Goal: Task Accomplishment & Management: Use online tool/utility

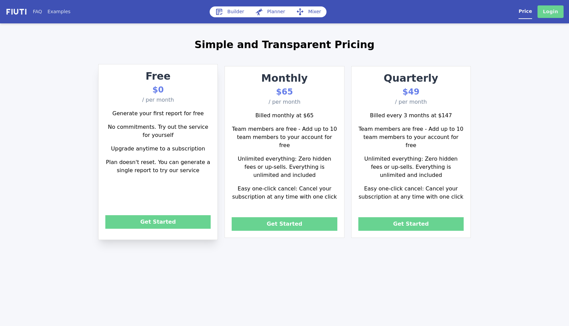
click at [549, 13] on link "Login" at bounding box center [551, 11] width 26 height 13
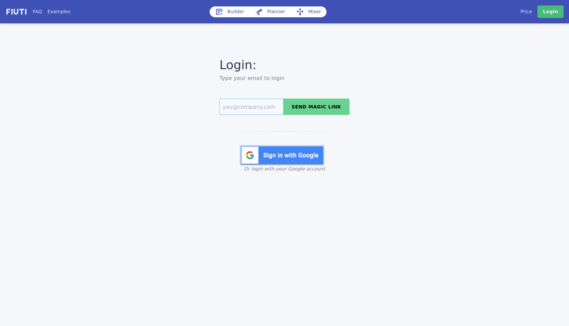
click at [249, 106] on input "Email" at bounding box center [252, 107] width 64 height 16
click at [298, 75] on h2 "Type your email to login" at bounding box center [285, 78] width 130 height 8
click at [294, 157] on img at bounding box center [282, 155] width 85 height 20
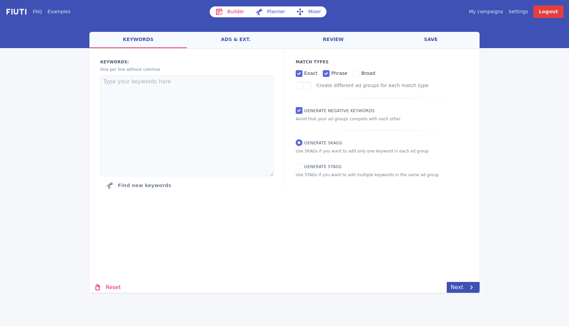
click at [494, 12] on link "My campaigns" at bounding box center [486, 11] width 34 height 7
click at [141, 86] on textarea at bounding box center [186, 125] width 173 height 101
click at [175, 105] on textarea at bounding box center [186, 125] width 173 height 101
paste textarea "إعمار جاهزة في دبي إعمار جاهزة في دبي للبيع إعمار شقق للبيع إعمار فاخرة في دبي …"
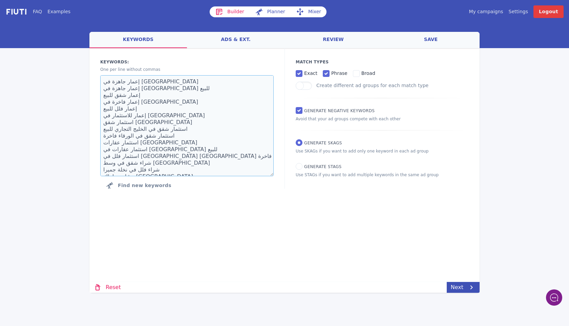
scroll to position [38, 0]
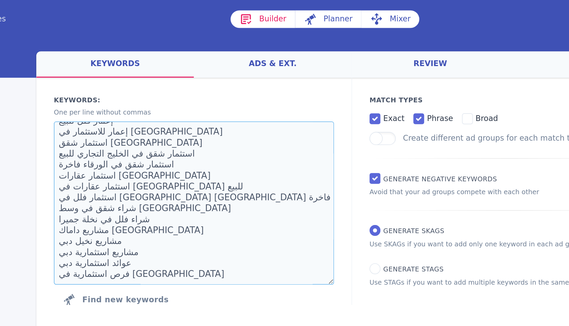
click at [207, 103] on textarea "إعمار جاهزة في دبي إعمار جاهزة في دبي للبيع إعمار شقق للبيع إعمار فاخرة في دبي …" at bounding box center [186, 125] width 173 height 101
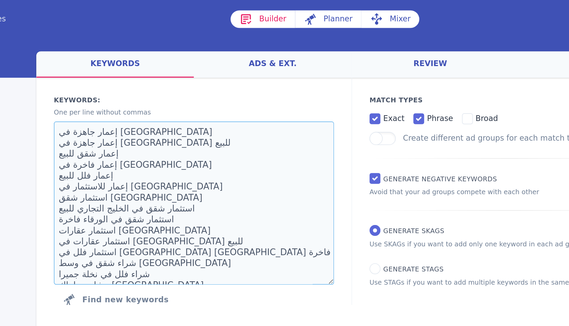
scroll to position [41, 0]
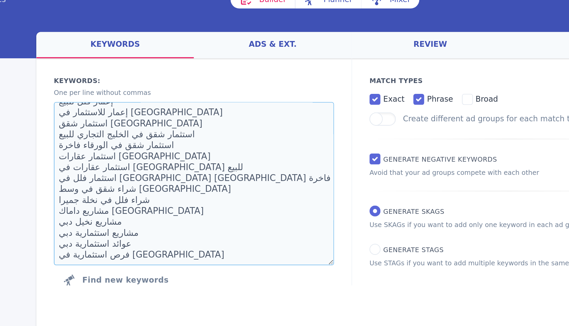
type textarea "إعمار جاهزة في دبي إعمار جاهزة في دبي للبيع إعمار شقق للبيع إعمار فاخرة في دبي …"
click at [154, 90] on textarea "إعمار جاهزة في دبي إعمار جاهزة في دبي للبيع إعمار شقق للبيع إعمار فاخرة في دبي …" at bounding box center [186, 125] width 173 height 101
paste textarea
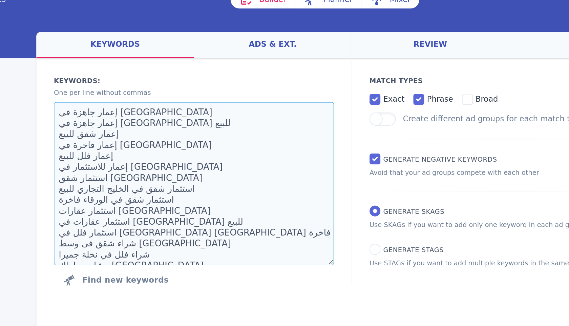
click at [145, 101] on textarea "إعمار جاهزة في دبي إعمار جاهزة في دبي للبيع إعمار شقق للبيع إعمار فاخرة في دبي …" at bounding box center [186, 125] width 173 height 101
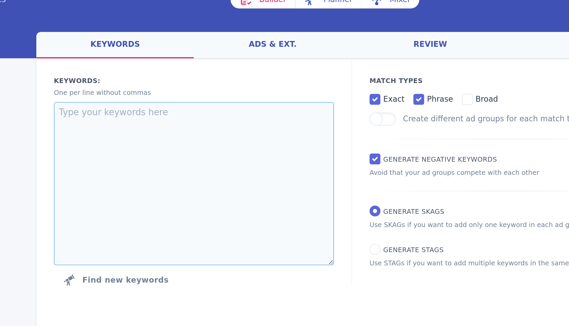
paste textarea "إعمار جاهزة في دبي إعمار جاهزة في دبي للبيع إعمار شقق للبيع إعمار فاخرة في دبي …"
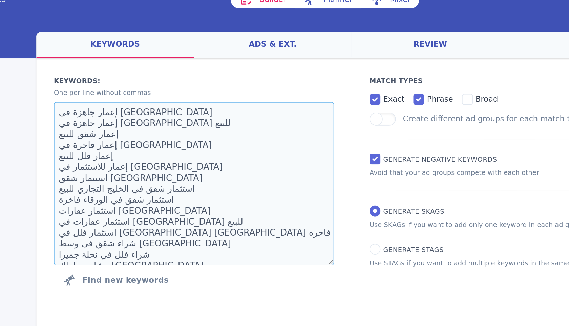
scroll to position [38, 0]
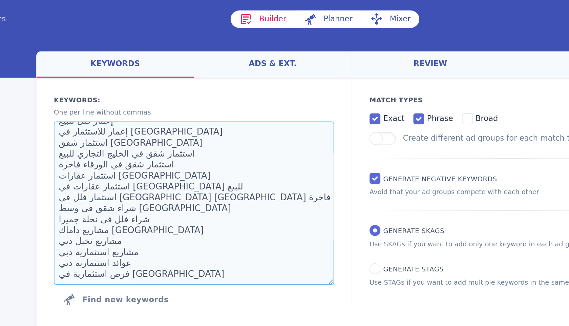
click at [161, 122] on textarea "إعمار جاهزة في دبي إعمار جاهزة في دبي للبيع إعمار شقق للبيع إعمار فاخرة في دبي …" at bounding box center [186, 125] width 173 height 101
click at [164, 118] on textarea "إعمار جاهزة في دبي إعمار جاهزة في دبي للبيع إعمار شقق للبيع إعمار فاخرة في دبي …" at bounding box center [186, 125] width 173 height 101
paste textarea "ستثمار"
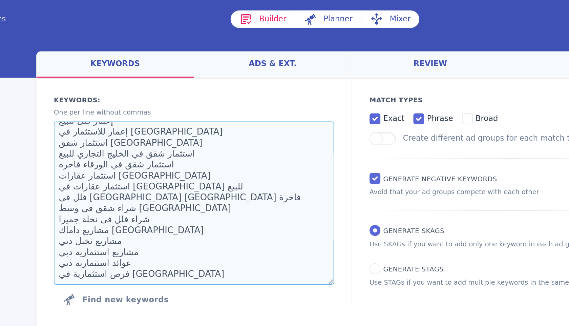
type textarea "استثمار"
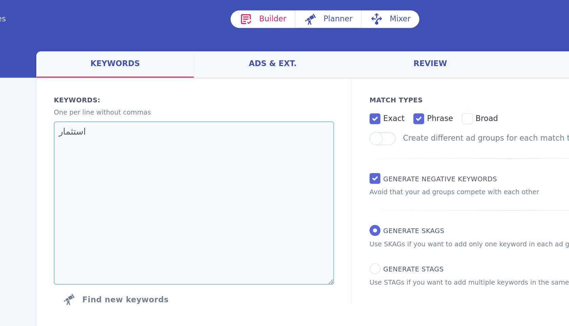
scroll to position [0, 0]
click at [139, 85] on textarea at bounding box center [186, 125] width 173 height 101
paste textarea "استثمار"
type textarea "استثمار"
click at [180, 85] on textarea at bounding box center [186, 125] width 173 height 101
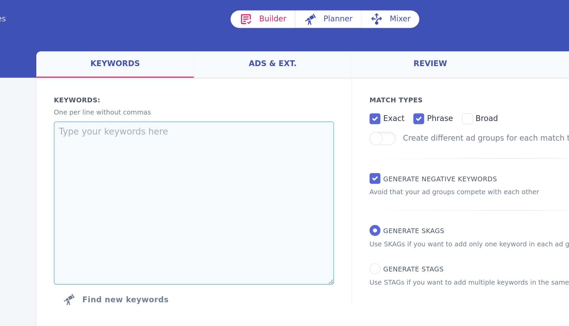
paste textarea "أفضل استثمار عقاري في دبي استثمار شقق في الإمارات استثمارية استثمار شقق في الإم…"
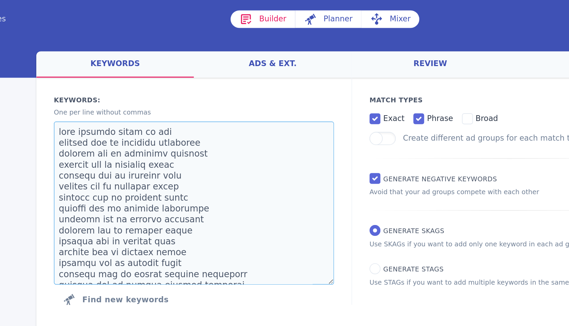
scroll to position [6637, 0]
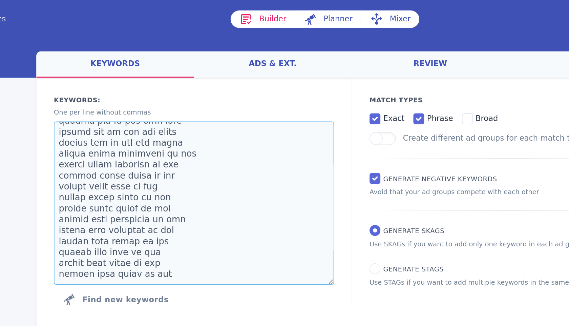
type textarea "أفضل استثمار عقاري في دبي استثمار شقق في الإمارات استثمارية استثمار شقق في الإم…"
click at [278, 105] on div "Keywords: Ad groups: One per line without commas Find new keywords" at bounding box center [186, 125] width 195 height 155
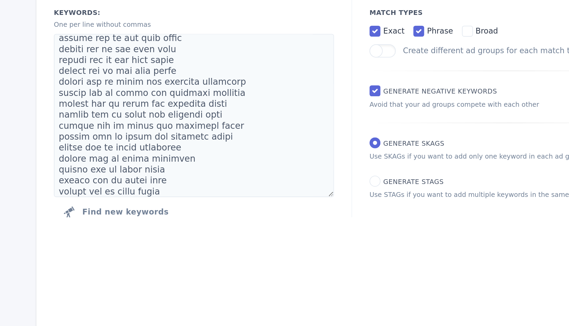
scroll to position [4603, 0]
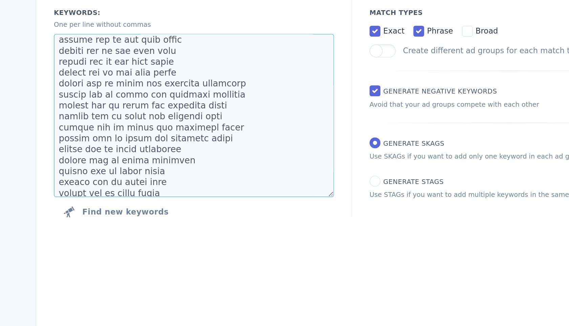
click at [220, 144] on textarea at bounding box center [186, 125] width 173 height 101
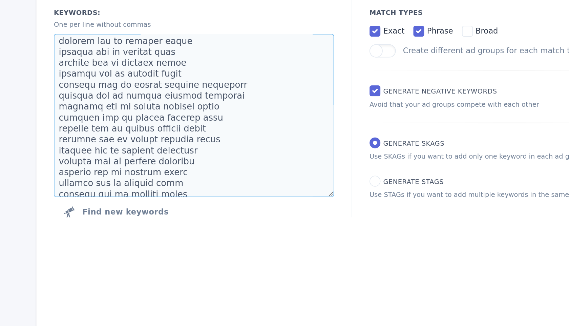
scroll to position [0, 0]
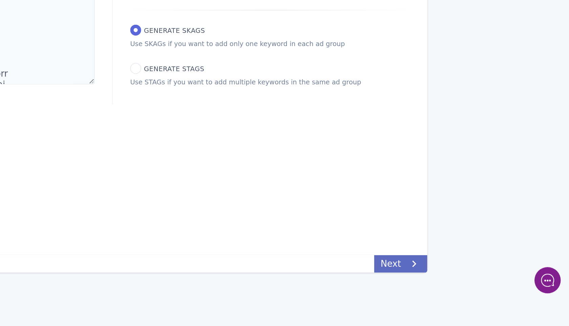
click at [463, 291] on link "Next" at bounding box center [463, 287] width 33 height 11
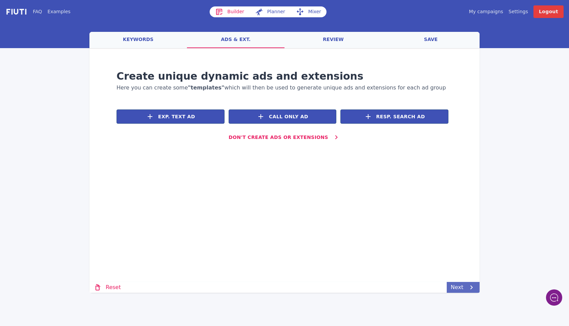
click at [466, 287] on link "Next" at bounding box center [463, 287] width 33 height 11
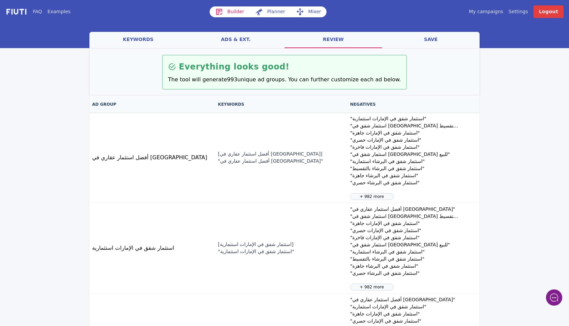
click at [146, 40] on link "keywords" at bounding box center [138, 40] width 98 height 16
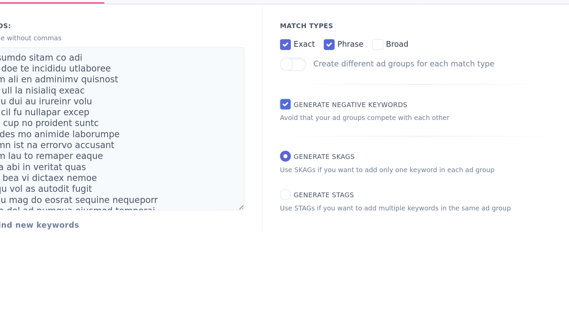
click at [299, 112] on input "Generate Negative keywords" at bounding box center [299, 110] width 7 height 7
checkbox input "false"
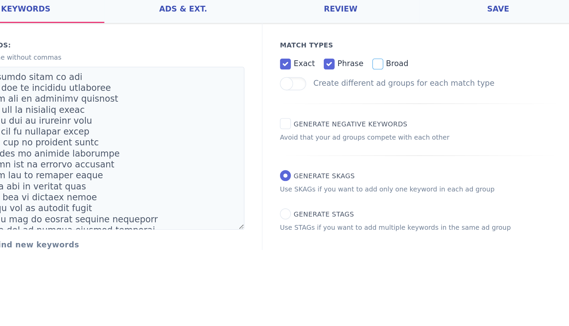
click at [355, 74] on input "broad" at bounding box center [356, 73] width 7 height 7
checkbox input "true"
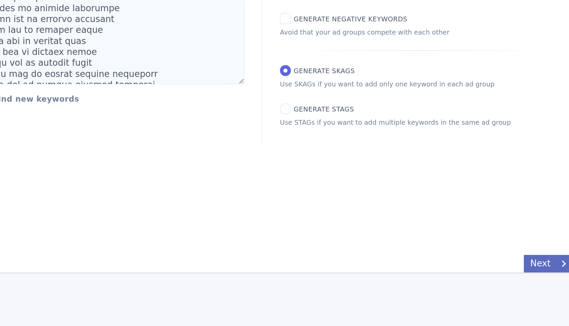
click at [456, 287] on link "Next" at bounding box center [463, 287] width 33 height 11
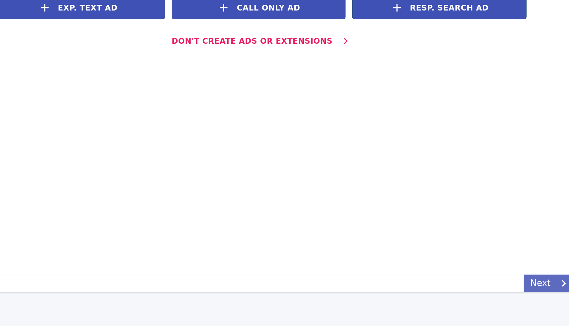
click at [456, 288] on link "Next" at bounding box center [463, 287] width 33 height 11
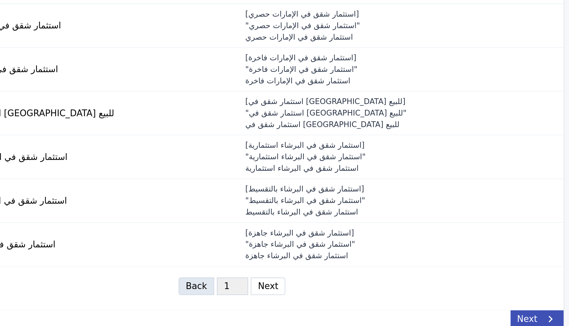
scroll to position [101, 0]
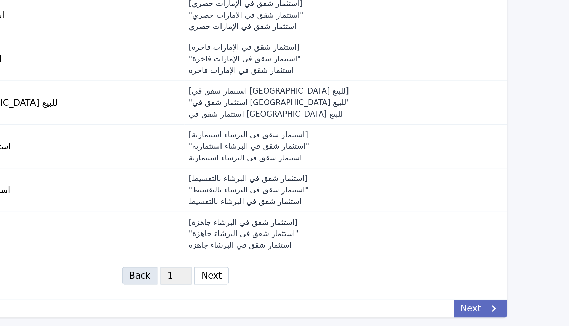
click at [466, 313] on link "Next" at bounding box center [463, 315] width 33 height 11
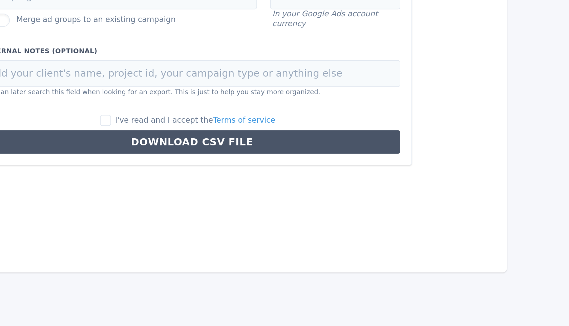
scroll to position [0, 0]
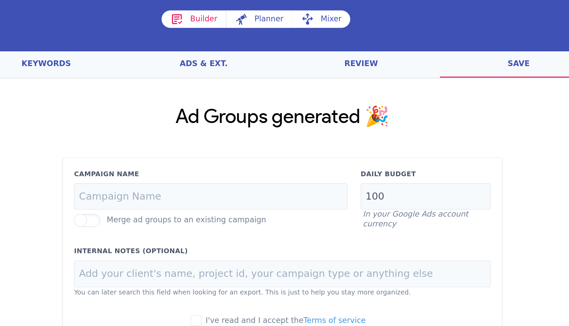
click at [148, 39] on link "keywords" at bounding box center [138, 40] width 98 height 16
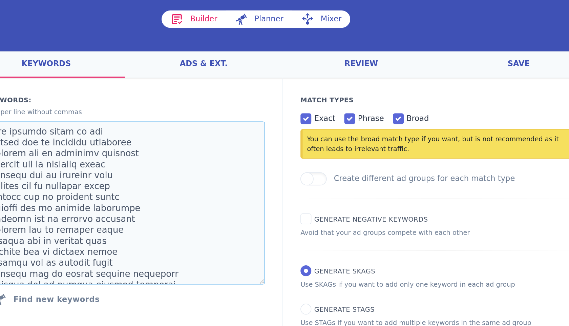
click at [214, 104] on textarea at bounding box center [186, 125] width 173 height 101
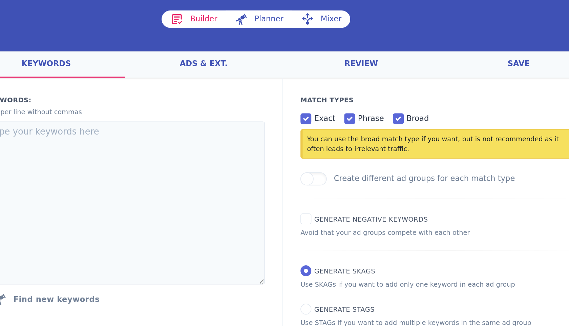
click at [233, 14] on link "Builder" at bounding box center [230, 11] width 40 height 11
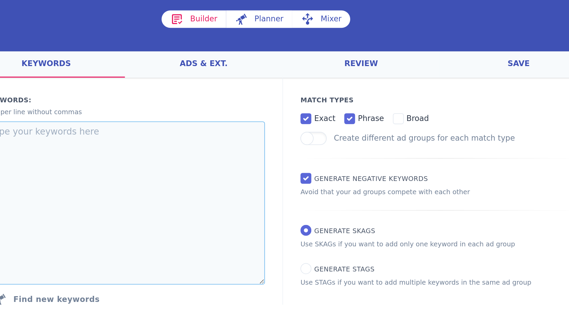
click at [215, 112] on textarea at bounding box center [186, 125] width 173 height 101
paste textarea "lore ipsumdo sitam co adi elitsed doe te incididu utlaboree dolorem ali en admi…"
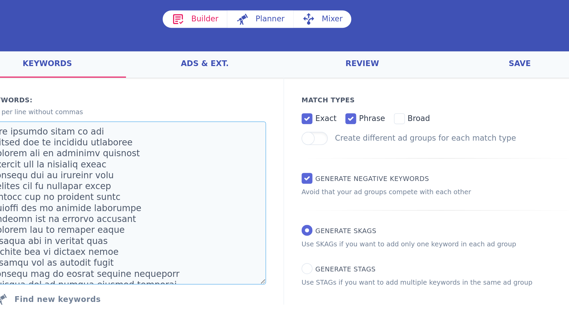
scroll to position [6637, 0]
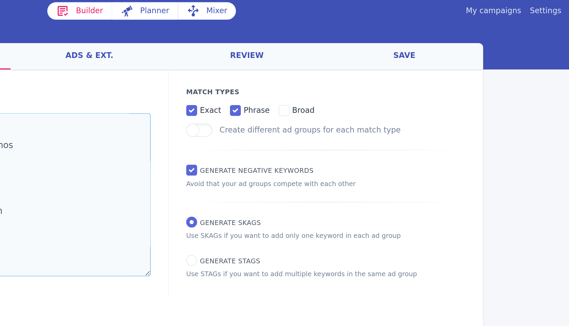
type textarea "أفضل استثمار عقاري في دبي استثمار شقق في الإمارات استثمارية استثمار شقق في الإم…"
click at [353, 75] on input "broad" at bounding box center [356, 73] width 7 height 7
checkbox input "true"
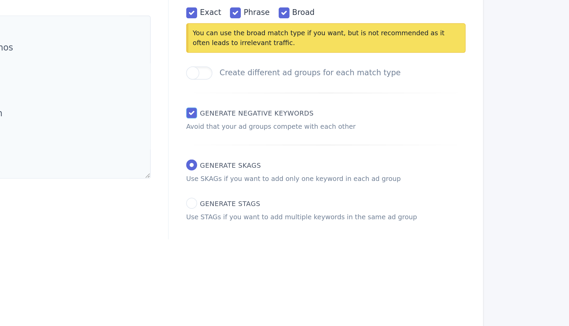
click at [299, 135] on input "Generate Negative keywords" at bounding box center [299, 135] width 7 height 7
checkbox input "false"
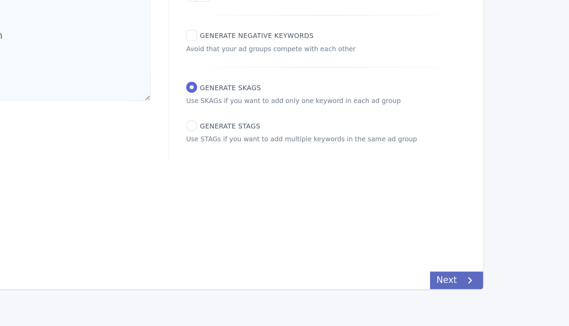
click at [461, 285] on link "Next" at bounding box center [463, 287] width 33 height 11
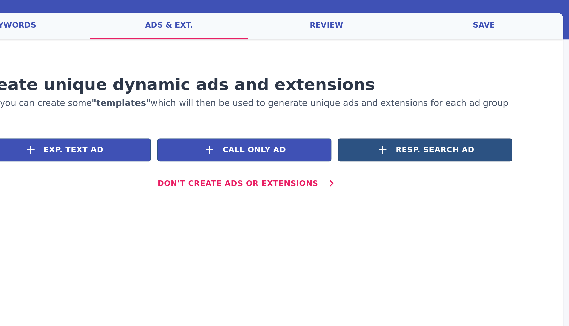
click at [389, 117] on span "Resp. Search Ad" at bounding box center [400, 116] width 49 height 7
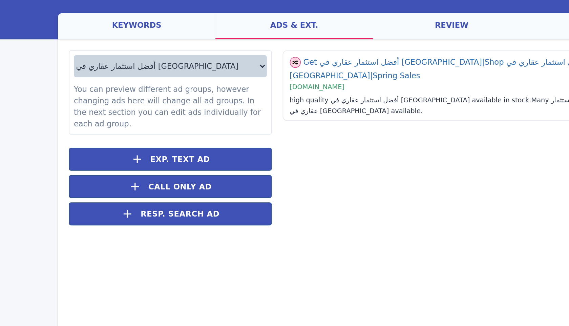
click at [215, 65] on select "أفضل استثمار عقاري في دبي استثمار شقق في الإمارات استثمارية استثمار شقق في الإم…" at bounding box center [159, 65] width 120 height 14
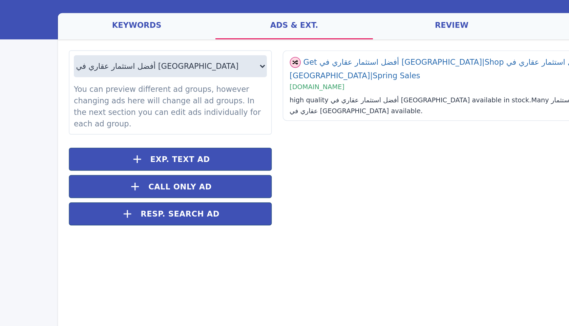
click at [256, 100] on div "Get أفضل استثمار عقاري في دبي | Shop أفضل استثمار عقاري في دبي | Spring Sales |…" at bounding box center [347, 112] width 251 height 115
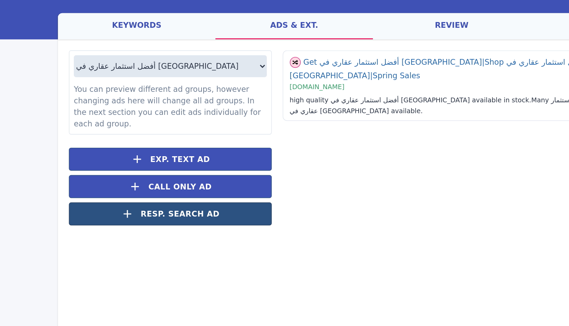
click at [164, 155] on span "Resp. Search Ad" at bounding box center [165, 156] width 49 height 7
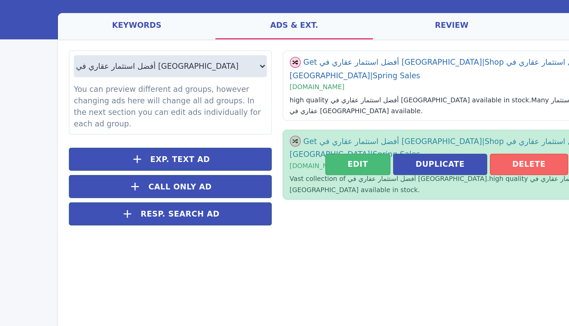
click at [369, 119] on button "Delete" at bounding box center [381, 125] width 48 height 13
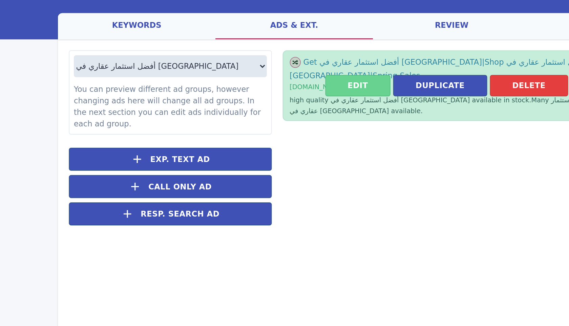
click at [283, 71] on button "Edit" at bounding box center [275, 76] width 40 height 13
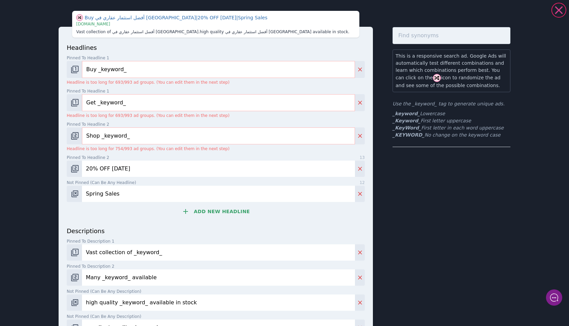
click at [560, 8] on icon at bounding box center [559, 10] width 8 height 8
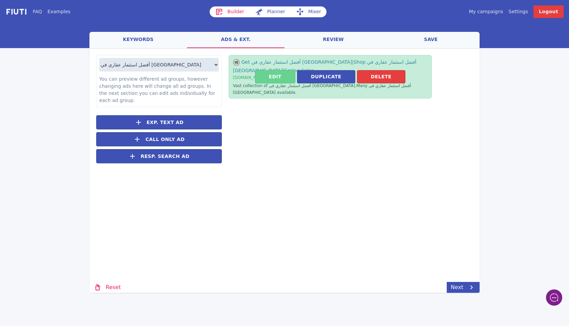
click at [284, 71] on button "Edit" at bounding box center [275, 76] width 40 height 13
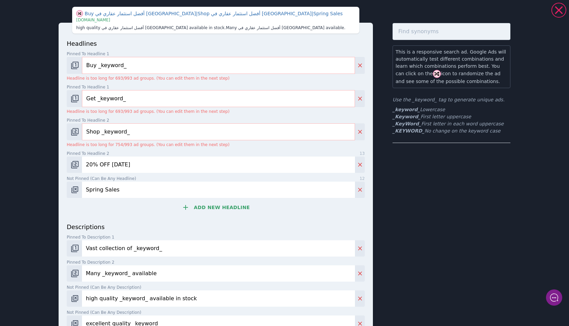
scroll to position [8, 0]
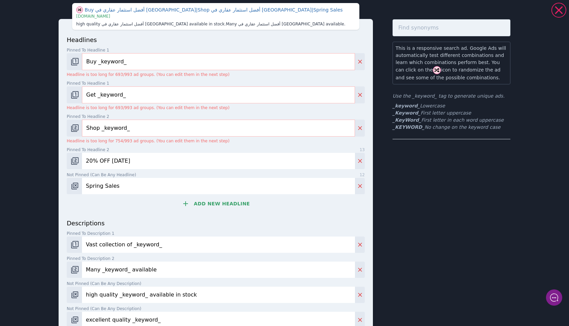
click at [237, 202] on button "Add new headline" at bounding box center [216, 204] width 298 height 14
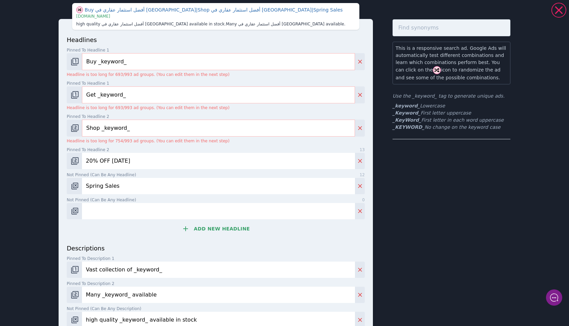
click at [228, 223] on button "Add new headline" at bounding box center [216, 229] width 298 height 14
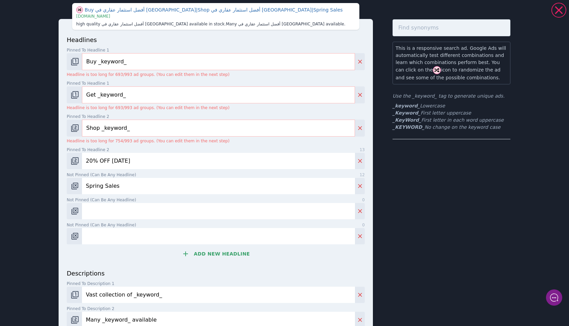
click at [228, 257] on button "Add new headline" at bounding box center [216, 254] width 298 height 14
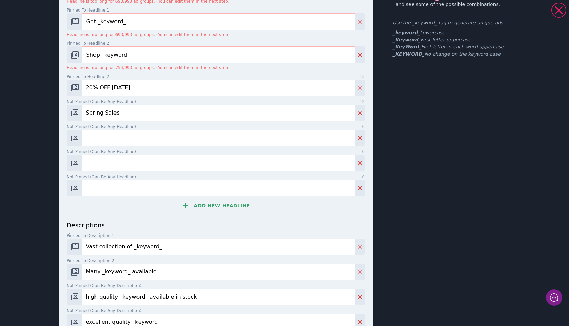
scroll to position [140, 0]
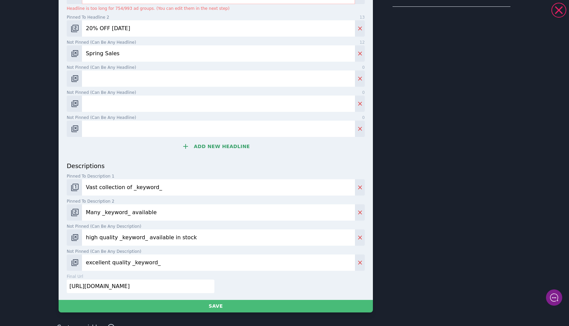
click at [225, 146] on button "Add new headline" at bounding box center [216, 147] width 298 height 14
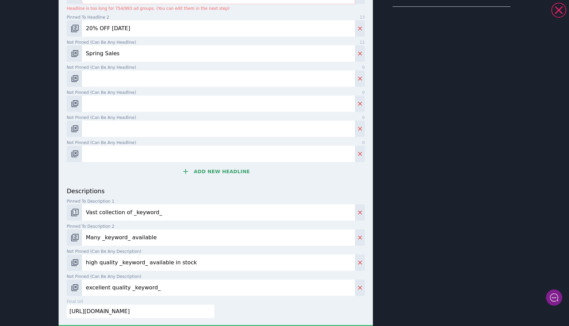
click at [226, 171] on button "Add new headline" at bounding box center [216, 172] width 298 height 14
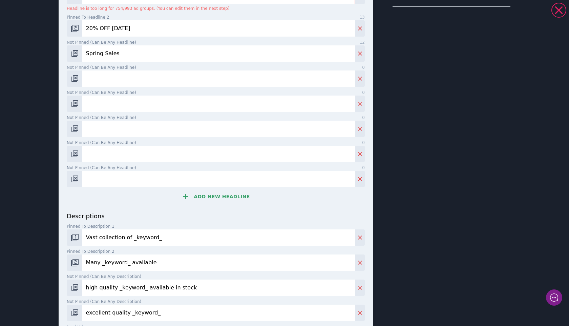
click at [226, 197] on button "Add new headline" at bounding box center [216, 197] width 298 height 14
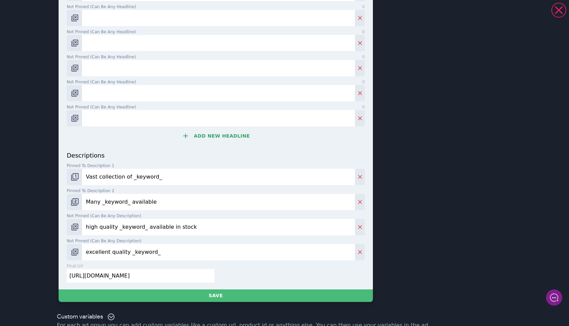
scroll to position [232, 0]
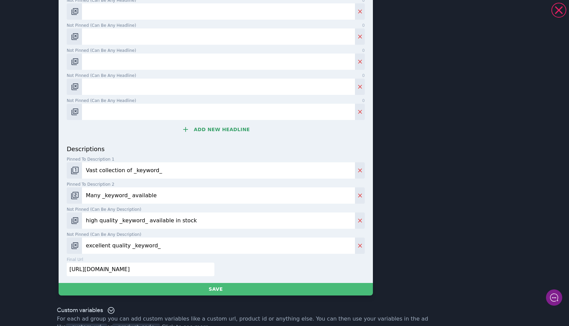
click at [226, 127] on button "Add new headline" at bounding box center [216, 130] width 298 height 14
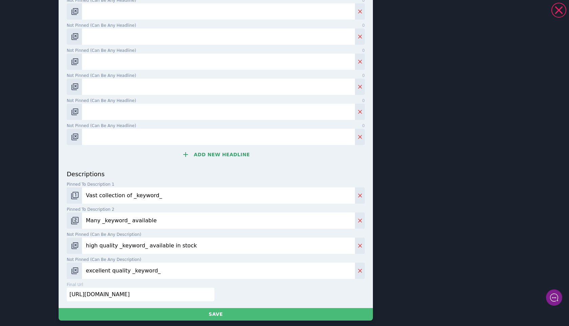
click at [226, 150] on button "Add new headline" at bounding box center [216, 155] width 298 height 14
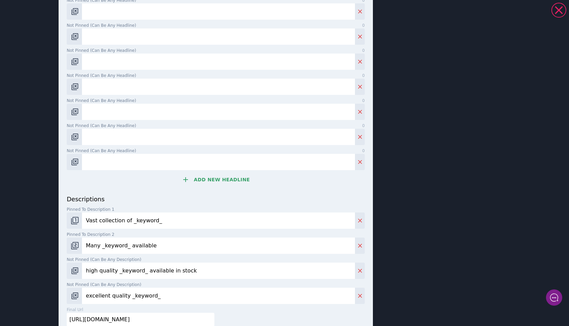
click at [226, 186] on button "Add new headline" at bounding box center [216, 180] width 298 height 14
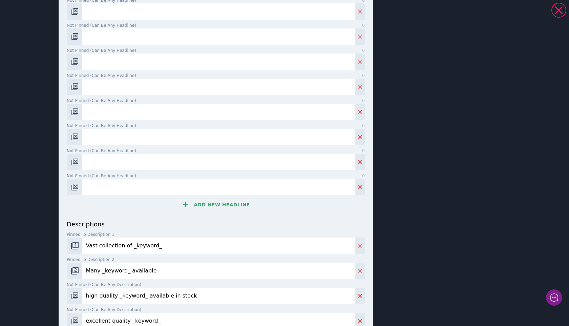
click at [225, 204] on button "Add new headline" at bounding box center [216, 205] width 298 height 14
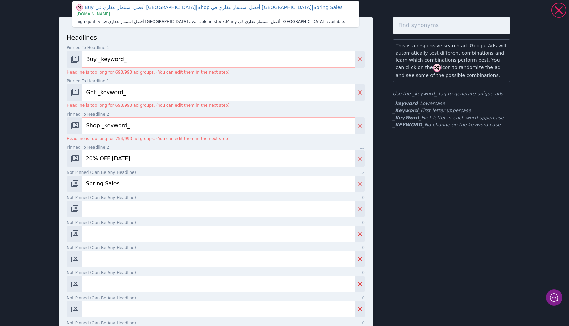
scroll to position [0, 0]
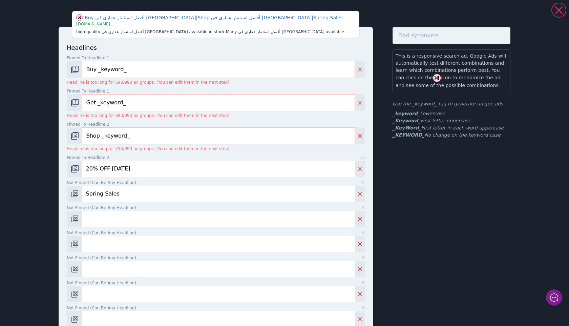
click at [157, 68] on input "Buy _keyword_" at bounding box center [218, 69] width 273 height 17
paste input "تملك شقة في دبي الآن"
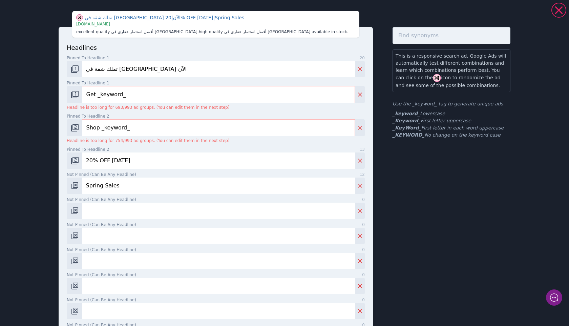
type input "تملك شقة في دبي الآن"
click at [177, 96] on input "Get _keyword_" at bounding box center [218, 94] width 273 height 17
paste input "فلل فاخرة للبيع في دبي"
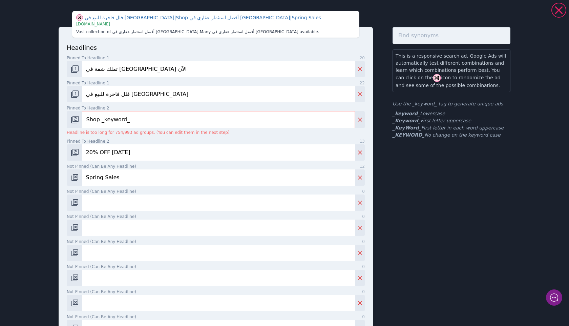
type input "فلل فاخرة للبيع في دبي"
click at [199, 120] on input "Shop _keyword_" at bounding box center [218, 119] width 273 height 17
paste input "استثمار مضمون في دبي"
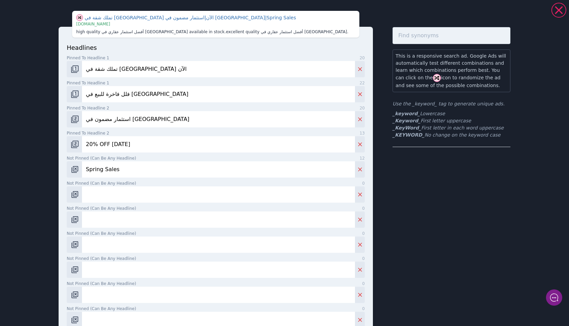
type input "استثمار مضمون في دبي"
click at [157, 145] on input "20% OFF [DATE]" at bounding box center [218, 144] width 273 height 16
paste input "تملك عقارك بسهولة"
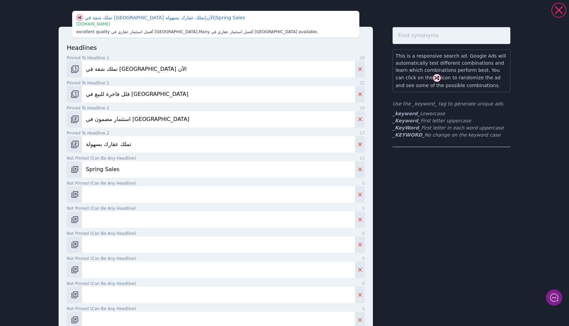
type input "تملك عقارك بسهولة"
click at [169, 164] on input "Spring Sales" at bounding box center [218, 169] width 273 height 16
paste input "مشاريع إعمار في دبي"
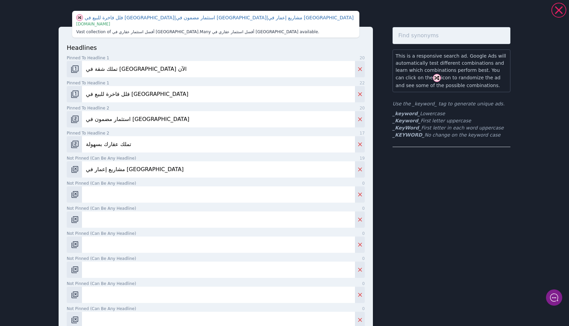
type input "مشاريع إعمار في دبي"
click at [185, 195] on input "Not pinned (Can be any headline) 0" at bounding box center [218, 194] width 273 height 16
paste input "شقق بالتقسيط في دبي"
type input "شقق بالتقسيط في دبي"
click at [158, 221] on input "Not pinned (Can be any headline) 0" at bounding box center [218, 219] width 273 height 16
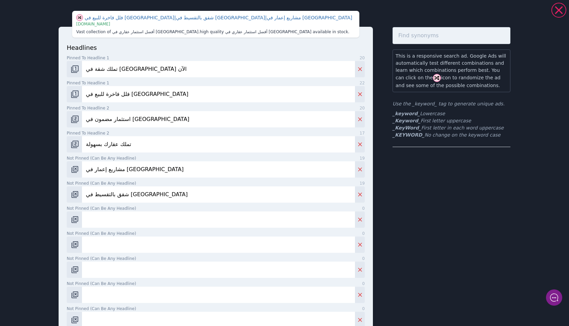
paste input "فرص استثمارية مميزة دبي"
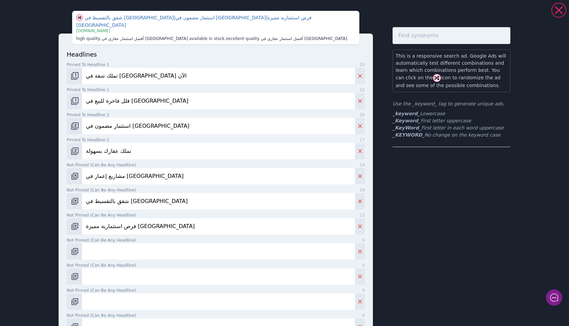
type input "فرص استثمارية مميزة دبي"
click at [167, 243] on input "Not pinned (Can be any headline) 0" at bounding box center [218, 251] width 273 height 16
paste input "فلل جاهزة للاستلام دبي"
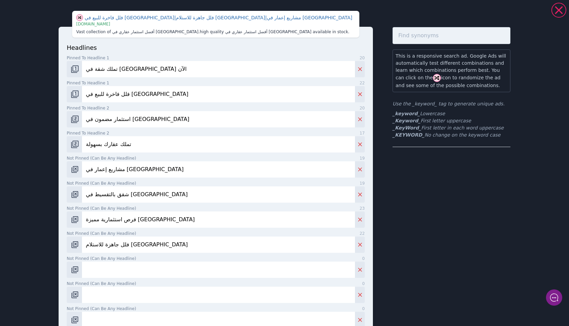
type input "فلل جاهزة للاستلام دبي"
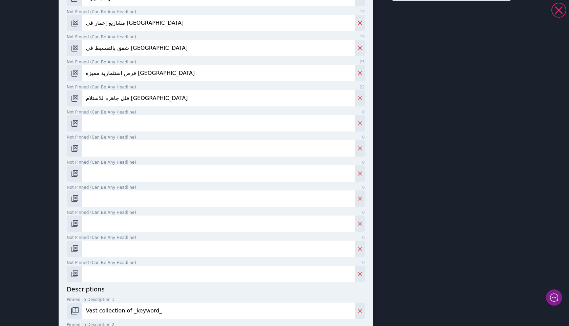
scroll to position [195, 0]
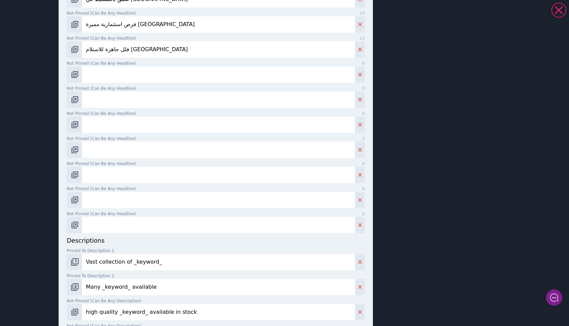
click at [161, 74] on input "Not pinned (Can be any headline) 0" at bounding box center [218, 74] width 273 height 16
paste input "عوائد استثمارية مضمونة"
type input "عوائد استثمارية مضمونة"
click at [172, 96] on input "Not pinned (Can be any headline) 0" at bounding box center [218, 99] width 273 height 16
paste input "تملك في وسط مدينة دبي"
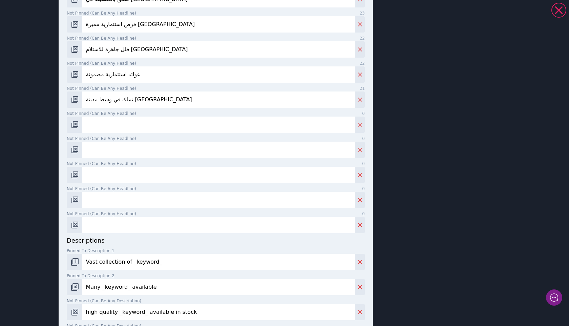
type input "تملك في وسط مدينة دبي"
click at [192, 120] on input "Not pinned (Can be any headline) 0" at bounding box center [218, 125] width 273 height 16
paste input "مشاريع داماك الحصرية"
type input "مشاريع داماك الحصرية"
click at [156, 152] on input "Not pinned (Can be any headline) 0" at bounding box center [218, 150] width 273 height 16
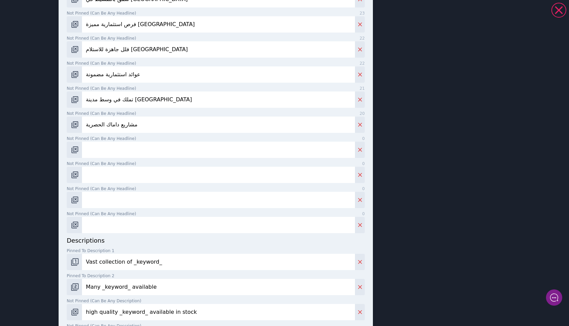
paste input "عقارات حصرية في دبي"
type input "عقارات حصرية في دبي"
click at [145, 175] on input "Not pinned (Can be any headline) 0" at bounding box center [218, 175] width 273 height 16
paste input "فرص عقارية في الإمارات"
type input "فرص عقارية في الإمارات"
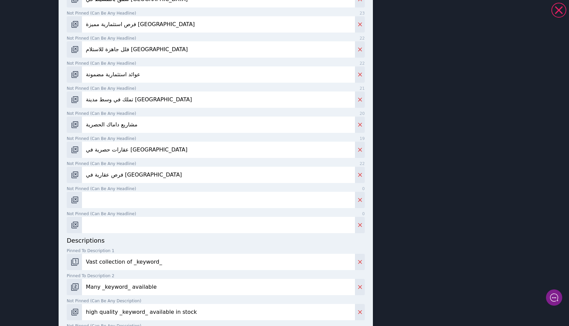
click at [162, 197] on input "Not pinned (Can be any headline) 0" at bounding box center [218, 200] width 273 height 16
paste input "فلل للبيع بأسعار تنافسية"
type input "فلل للبيع بأسعار تنافسية"
click at [130, 224] on input "Not pinned (Can be any headline) 0" at bounding box center [218, 225] width 273 height 16
paste input "تملك عقارك بخطة دفع سهلة"
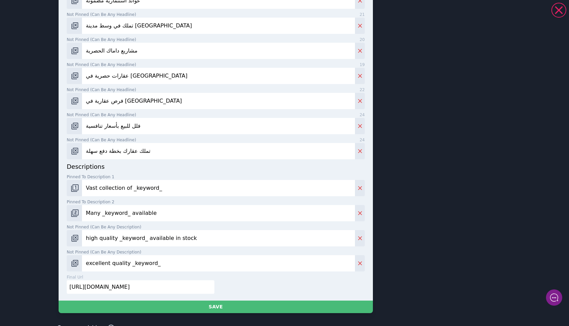
scroll to position [300, 0]
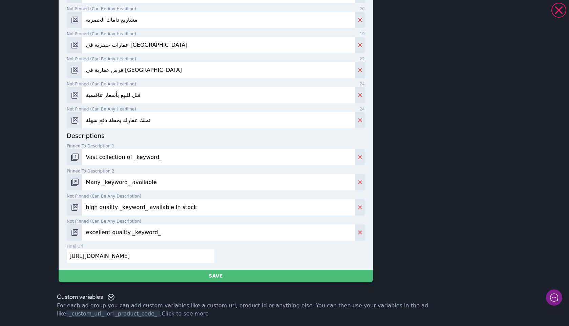
type input "تملك عقارك بخطة دفع سهلة"
click at [186, 160] on input "Vast collection of _keyword_" at bounding box center [218, 157] width 273 height 16
paste input "استثمر الآن في شقق وفيلات فاخرة بدبي مع خطط دفع سهلة وخدمات استشارية مجانية."
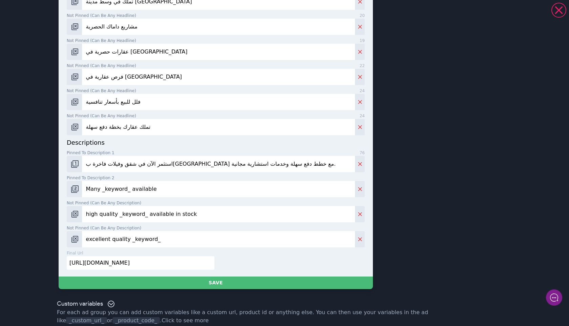
type input "استثمر الآن في شقق وفيلات فاخرة بدبي مع خطط دفع سهلة وخدمات استشارية مجانية."
click at [171, 181] on input "Many _keyword_ available" at bounding box center [218, 189] width 273 height 16
paste input "تملك عقارك في دبي بأمان مع مشاريع إعمار وداماك وخطط تقسيط ميسرة."
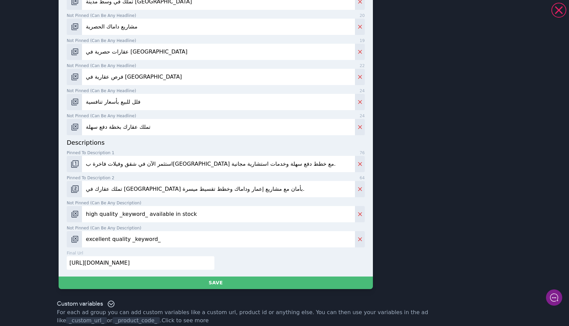
type input "تملك عقارك في دبي بأمان مع مشاريع إعمار وداماك وخطط تقسيط ميسرة."
click at [183, 209] on input "high quality _keyword_ available in stock" at bounding box center [218, 214] width 273 height 16
paste input "مشاريع حصرية في دبي مع استشارات مجانية وخدمات قانونية متكاملة."
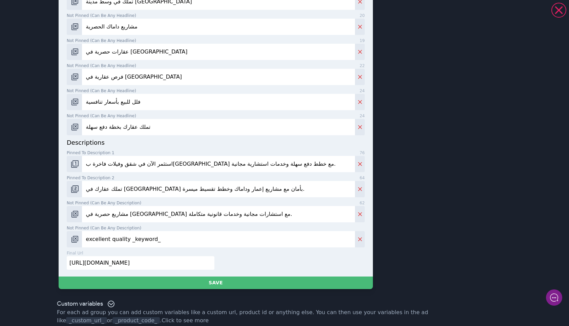
type input "مشاريع حصرية في دبي مع استشارات مجانية وخدمات قانونية متكاملة."
click at [169, 231] on input "excellent quality _keyword_" at bounding box center [218, 239] width 273 height 16
paste input "احجز استشارتك المجانية الآن واكتشف أفضل عقارات دبي للاستثمار."
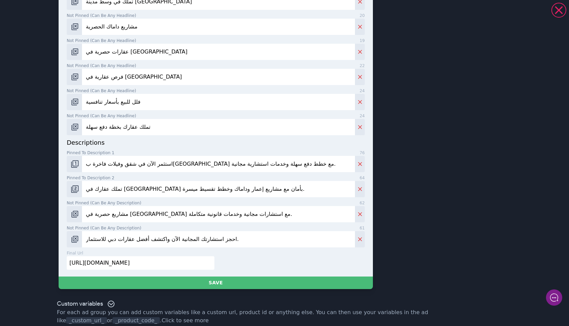
type input "احجز استشارتك المجانية الآن واكتشف أفضل عقارات دبي للاستثمار."
click at [376, 190] on div "تملك شقة في دبي الآن | استثمار مضمون في دبي | عقارات حصرية في دبي | www.books.c…" at bounding box center [285, 0] width 488 height 594
click at [155, 257] on input "[URL][DOMAIN_NAME]" at bounding box center [141, 263] width 148 height 14
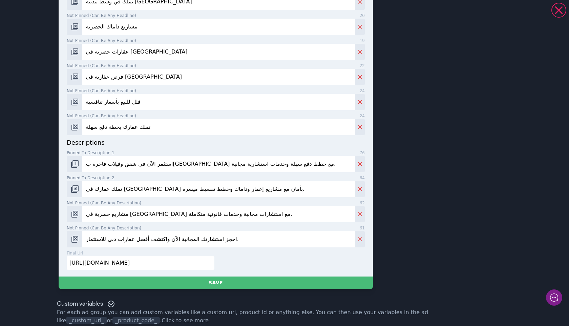
paste input "landing.bargo-realestate.com/ar"
type input "https://landing.bargo-realestate.com/ar"
click at [251, 258] on div "final url 39 https://landing.bargo-realestate.com/ar" at bounding box center [214, 262] width 301 height 25
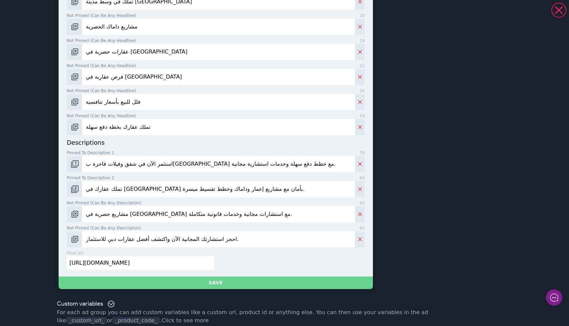
click at [237, 277] on button "Save" at bounding box center [216, 282] width 314 height 13
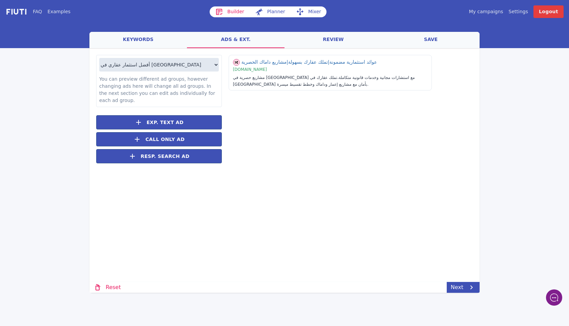
click at [466, 286] on link "Next" at bounding box center [463, 287] width 33 height 11
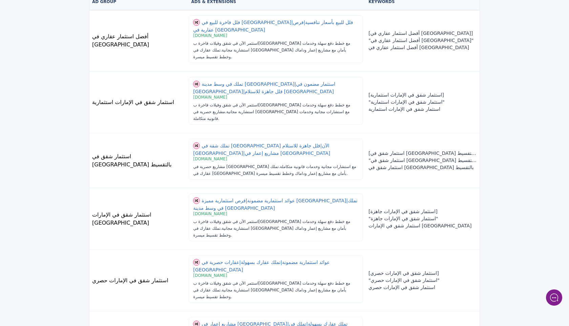
scroll to position [311, 0]
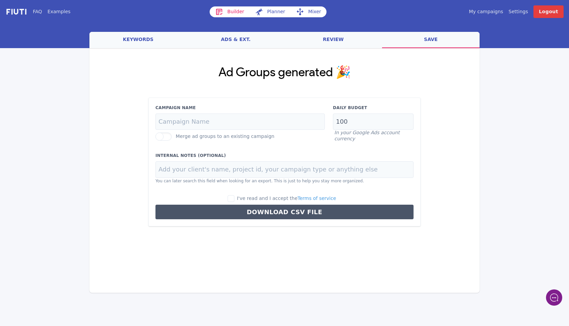
scroll to position [0, 0]
click at [439, 136] on div "Ad Groups generated 🎉 Campaign Name Merge ad groups to an existing campaign Dai…" at bounding box center [284, 146] width 390 height 196
click at [233, 199] on input "I've read and I accept the Terms of service" at bounding box center [231, 198] width 7 height 7
checkbox input "true"
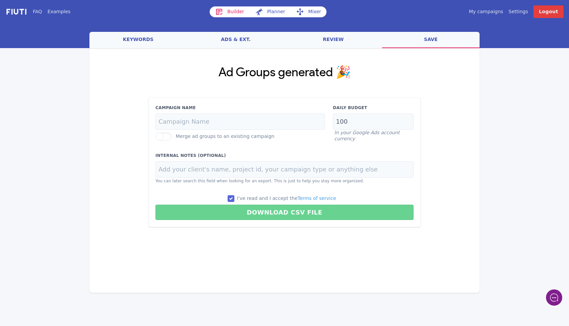
click at [267, 214] on button "Download CSV File" at bounding box center [284, 212] width 258 height 15
type input "Fiuti - 8/19/2025, 8:27:00 PM"
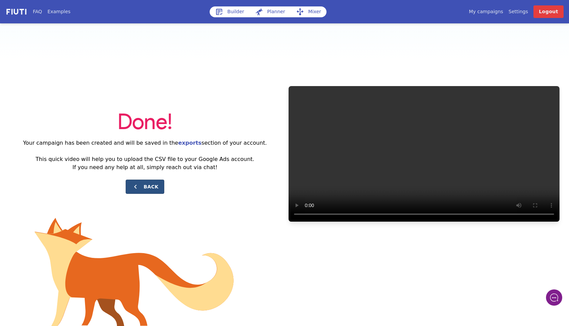
click at [142, 188] on button "Back" at bounding box center [145, 187] width 39 height 14
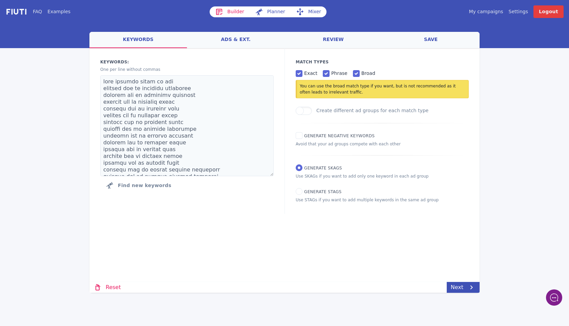
click at [226, 11] on link "Builder" at bounding box center [230, 11] width 40 height 11
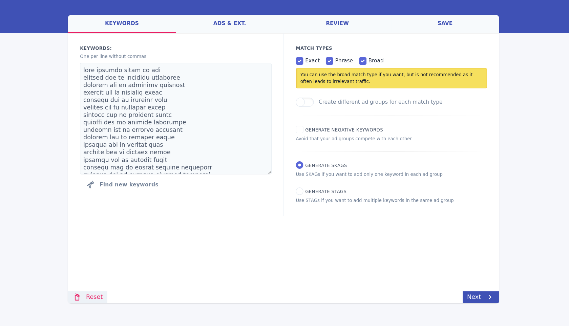
click at [113, 284] on link "Reset" at bounding box center [107, 287] width 36 height 11
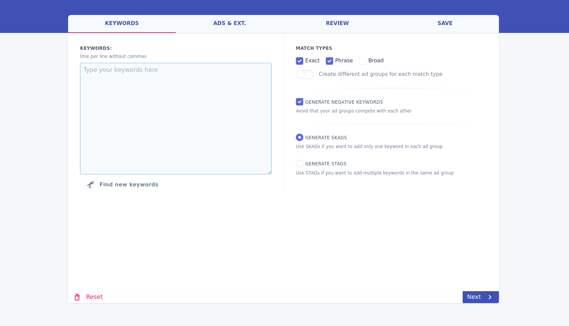
click at [202, 122] on textarea at bounding box center [186, 125] width 173 height 101
paste textarea "Damac apartment [GEOGRAPHIC_DATA] in [GEOGRAPHIC_DATA] Damac apartment affordab…"
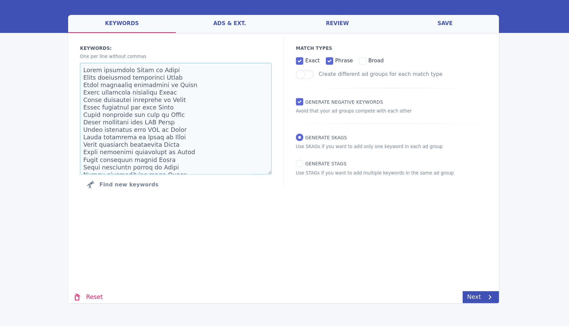
scroll to position [8039, 0]
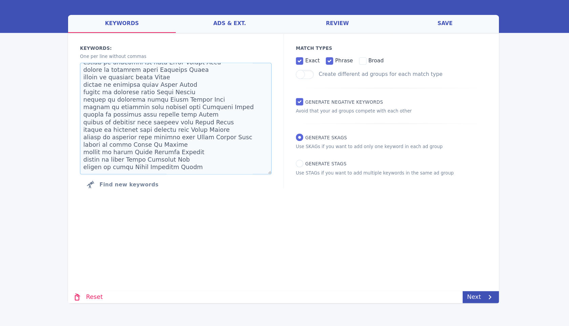
type textarea "Damac apartment [GEOGRAPHIC_DATA] in [GEOGRAPHIC_DATA] Damac apartment affordab…"
click at [353, 73] on input "broad" at bounding box center [356, 73] width 7 height 7
checkbox input "true"
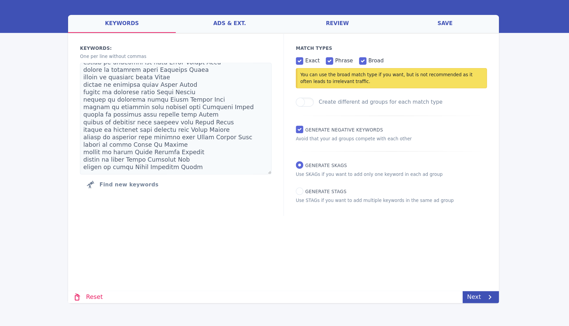
click at [228, 219] on div "Loading... Loading Keywords: Ad groups: One per line without commas Find new ke…" at bounding box center [284, 145] width 390 height 195
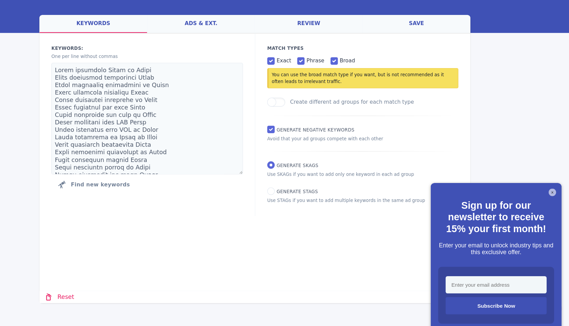
scroll to position [0, 0]
drag, startPoint x: 539, startPoint y: 191, endPoint x: 974, endPoint y: 379, distance: 473.9
click at [539, 191] on button "X" at bounding box center [541, 191] width 7 height 7
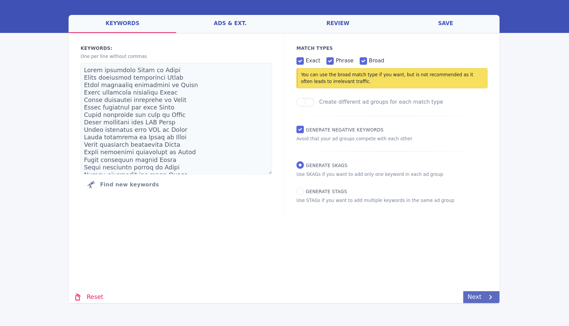
click at [460, 286] on link "Next" at bounding box center [463, 287] width 33 height 11
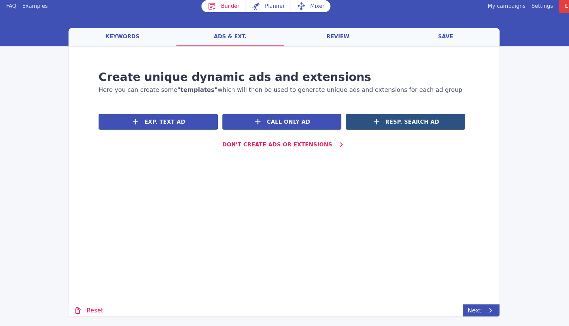
click at [403, 117] on span "Resp. Search Ad" at bounding box center [400, 116] width 49 height 7
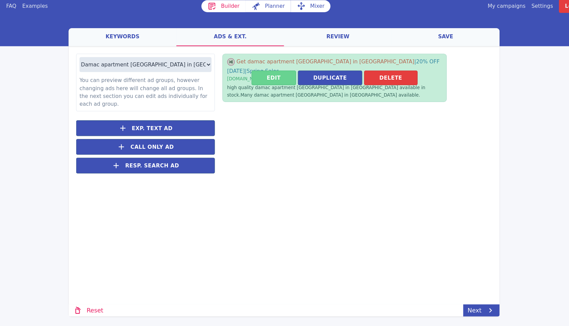
click at [275, 74] on button "Edit" at bounding box center [275, 76] width 40 height 13
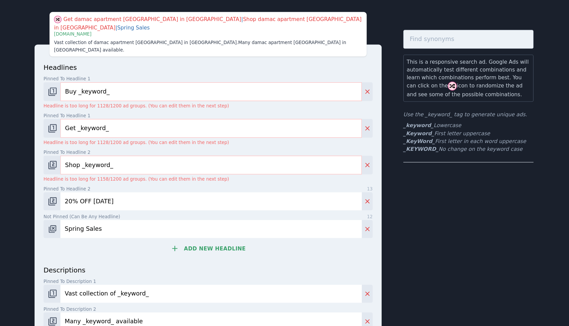
click at [170, 75] on input "Buy _keyword_" at bounding box center [218, 83] width 273 height 17
paste input "Apartment in [GEOGRAPHIC_DATA]"
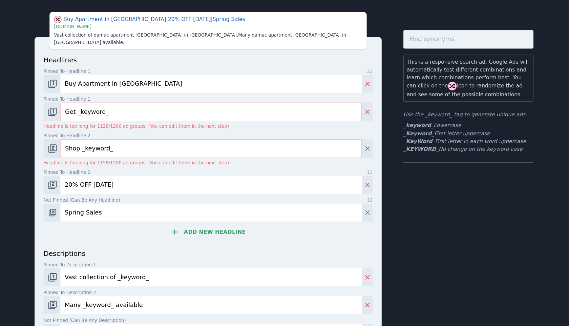
type input "Buy Apartment in [GEOGRAPHIC_DATA]"
click at [260, 95] on input "Get _keyword_" at bounding box center [218, 101] width 273 height 17
paste input "Dubai Villas for Sale"
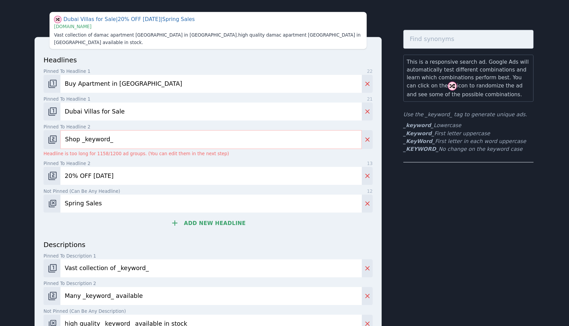
type input "Dubai Villas for Sale"
click at [169, 121] on input "Shop _keyword_" at bounding box center [218, 126] width 273 height 17
paste input "Invest in [GEOGRAPHIC_DATA] Property"
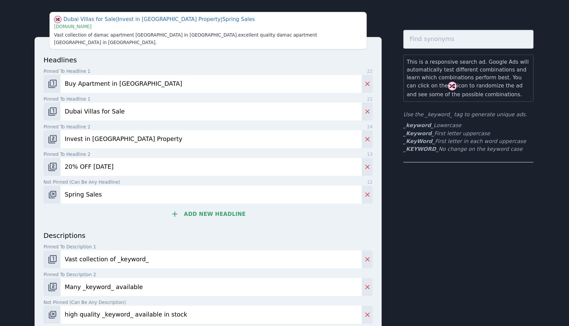
type input "Invest in [GEOGRAPHIC_DATA] Property"
click at [183, 143] on input "20% OFF [DATE]" at bounding box center [218, 151] width 273 height 16
paste input "Luxury Homes in [GEOGRAPHIC_DATA]"
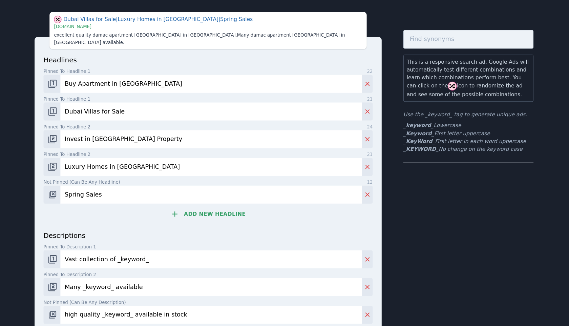
type input "Luxury Homes in [GEOGRAPHIC_DATA]"
click at [148, 169] on input "Spring Sales" at bounding box center [218, 176] width 273 height 16
paste input "Buy Villa in [GEOGRAPHIC_DATA]"
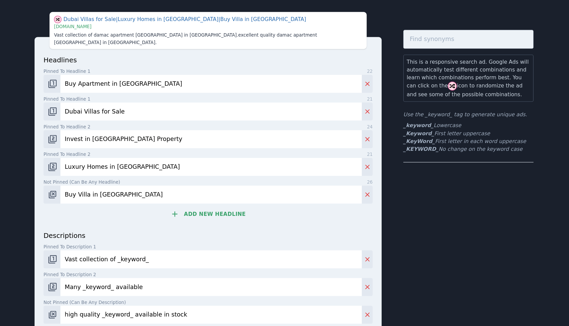
type input "Buy Villa in [GEOGRAPHIC_DATA]"
click at [214, 187] on button "Add new headline" at bounding box center [216, 194] width 298 height 14
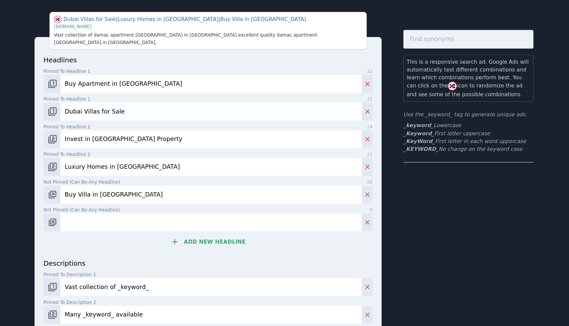
click at [222, 212] on button "Add new headline" at bounding box center [216, 219] width 298 height 14
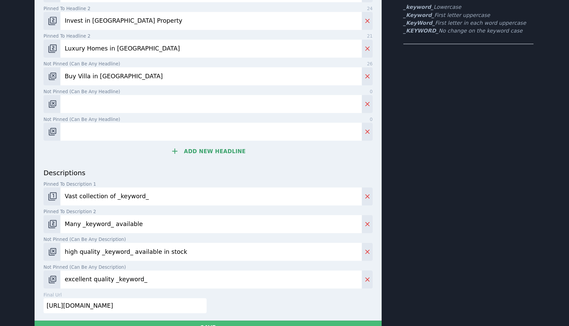
scroll to position [121, 0]
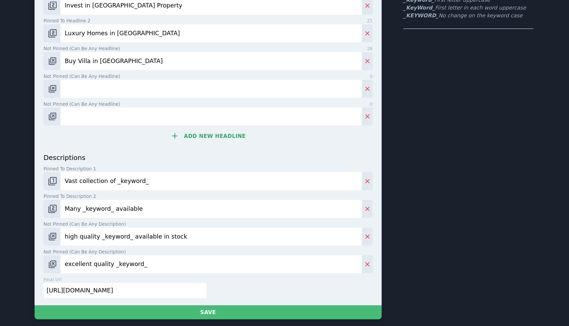
click at [227, 116] on button "Add new headline" at bounding box center [216, 123] width 298 height 14
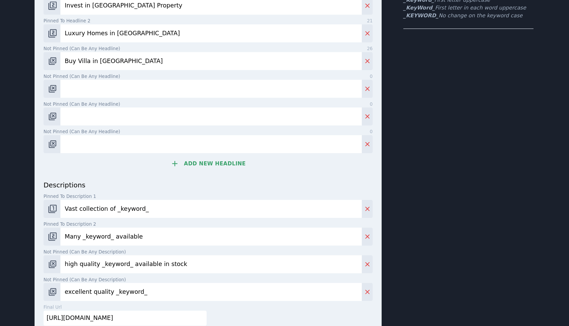
click at [227, 141] on button "Add new headline" at bounding box center [216, 148] width 298 height 14
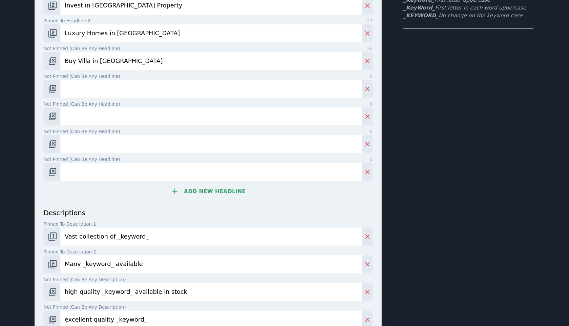
click at [227, 166] on button "Add new headline" at bounding box center [216, 173] width 298 height 14
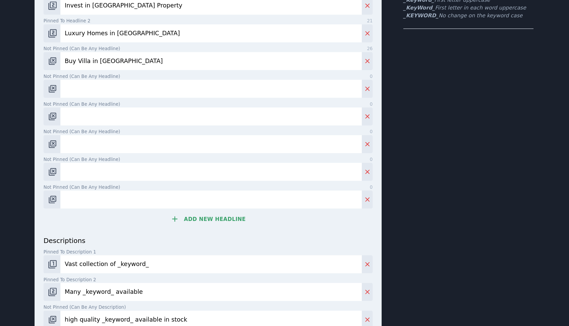
click at [226, 191] on button "Add new headline" at bounding box center [216, 198] width 298 height 14
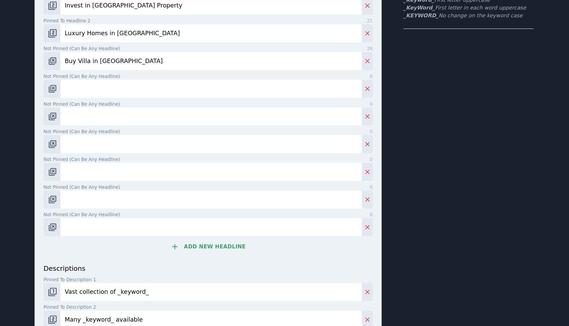
click at [225, 216] on button "Add new headline" at bounding box center [216, 223] width 298 height 14
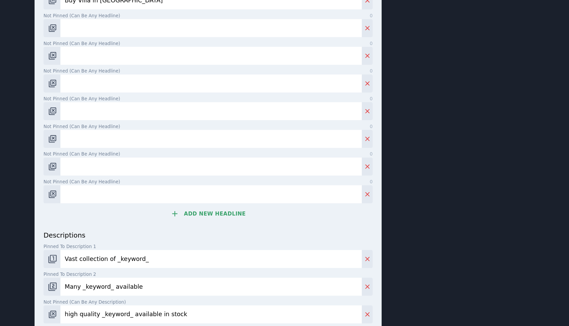
scroll to position [229, 0]
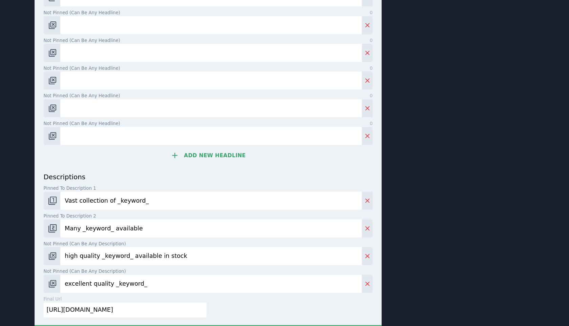
click at [235, 135] on button "Add new headline" at bounding box center [216, 141] width 298 height 14
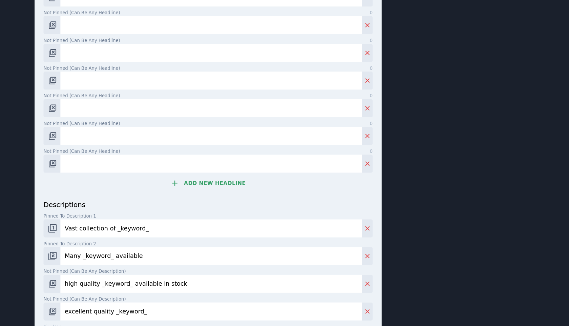
click at [235, 159] on button "Add new headline" at bounding box center [216, 166] width 298 height 14
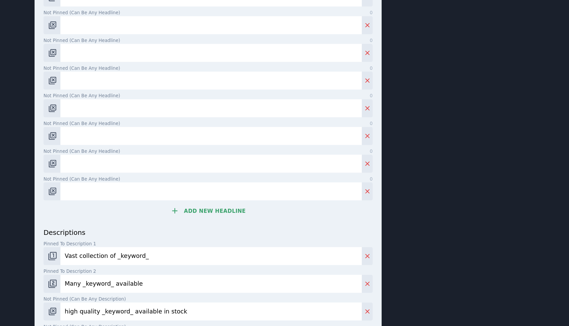
click at [230, 185] on button "Add new headline" at bounding box center [216, 191] width 298 height 14
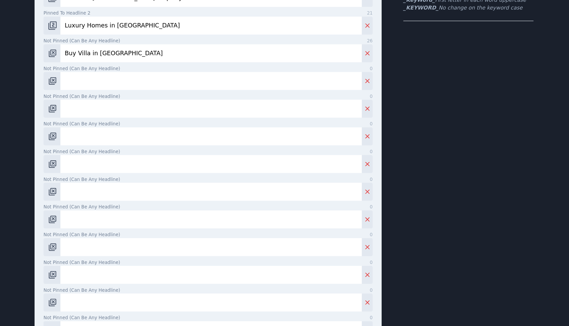
scroll to position [115, 0]
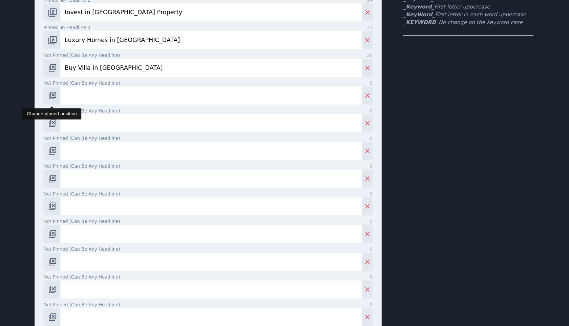
click at [76, 82] on img "Change pinned position" at bounding box center [75, 86] width 8 height 8
click at [134, 79] on input "Pinned to headline 1 0" at bounding box center [218, 86] width 273 height 16
paste input "Ready to Move Apartments"
type input "Ready to Move Apartments"
click at [76, 82] on img "Change pinned position" at bounding box center [75, 86] width 8 height 8
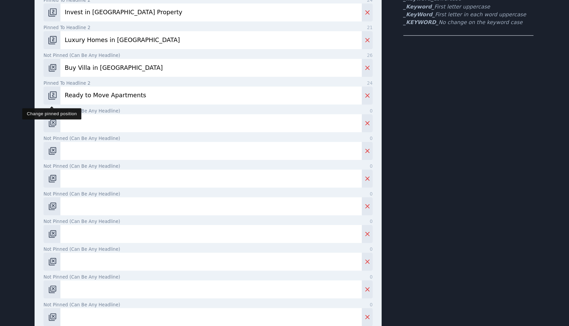
click at [76, 82] on img "Change pinned position" at bounding box center [75, 86] width 8 height 8
click at [74, 82] on img "Change pinned position" at bounding box center [75, 86] width 8 height 8
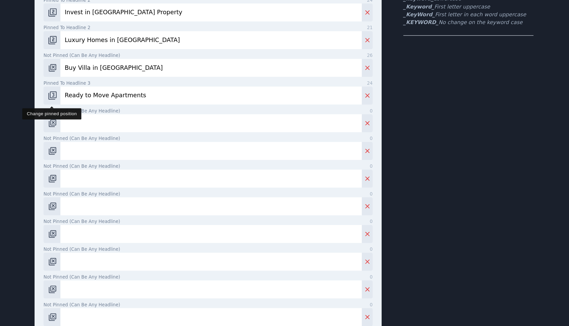
click at [74, 82] on img "Change pinned position" at bounding box center [75, 86] width 8 height 8
click at [120, 103] on input "Not pinned (Can be any headline) 0" at bounding box center [218, 111] width 273 height 16
paste input "Off Plan Dubai Projects"
type input "Off Plan Dubai Projects"
click at [108, 128] on input "Not pinned (Can be any headline) 0" at bounding box center [218, 136] width 273 height 16
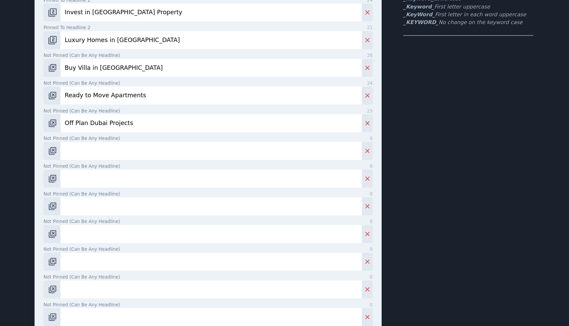
paste input "Exclusive Dubai Property"
type input "Exclusive Dubai Property"
click at [141, 155] on input "Not pinned (Can be any headline) 0" at bounding box center [218, 161] width 273 height 16
paste input "High ROI Property [GEOGRAPHIC_DATA]"
type input "High ROI Property [GEOGRAPHIC_DATA]"
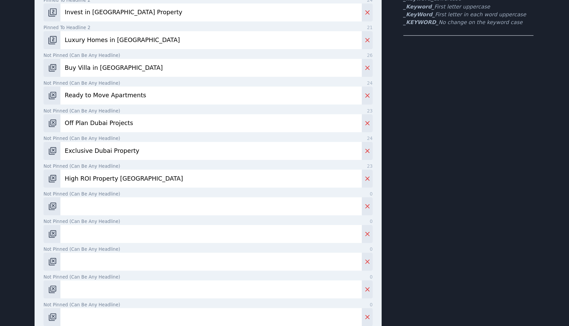
click at [142, 185] on input "Not pinned (Can be any headline) 0" at bounding box center [218, 187] width 273 height 16
paste input "Real Estate Deals"
click at [149, 179] on input "Real Estate Deals" at bounding box center [218, 187] width 273 height 16
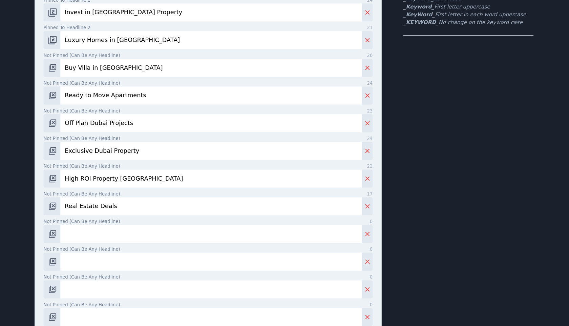
paste input "Luxury Apartments for Sale"
type input "Luxury Apartments for Sale"
click at [143, 204] on input "Not pinned (Can be any headline) 0" at bounding box center [218, 212] width 273 height 16
paste input "Invest in Real Estate [DATE]"
type input "Invest in Real Estate [DATE]"
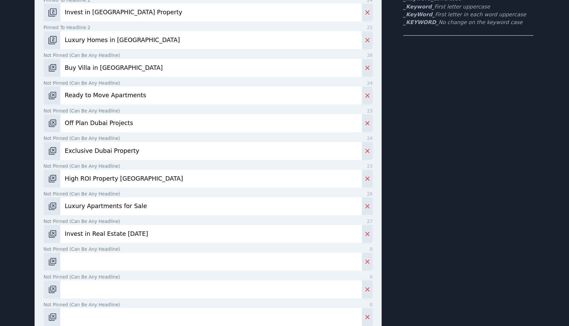
click at [137, 229] on input "Not pinned (Can be any headline) 0" at bounding box center [218, 237] width 273 height 16
paste input "Villas with Flexible Plans"
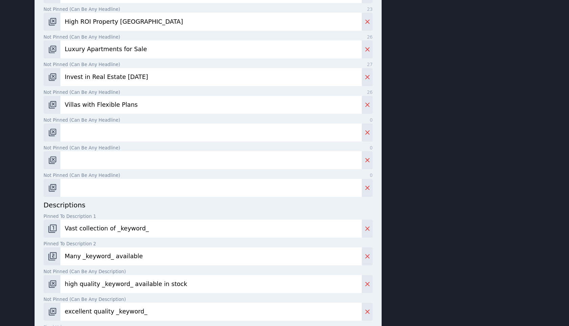
scroll to position [258, 0]
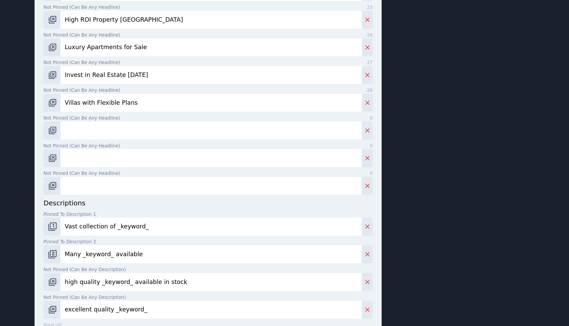
type input "Villas with Flexible Plans"
click at [139, 110] on input "Not pinned (Can be any headline) 0" at bounding box center [218, 118] width 273 height 16
paste input "Exclusive Emaar Projects"
type input "Exclusive Emaar Projects"
click at [136, 135] on input "Not pinned (Can be any headline) 0" at bounding box center [218, 143] width 273 height 16
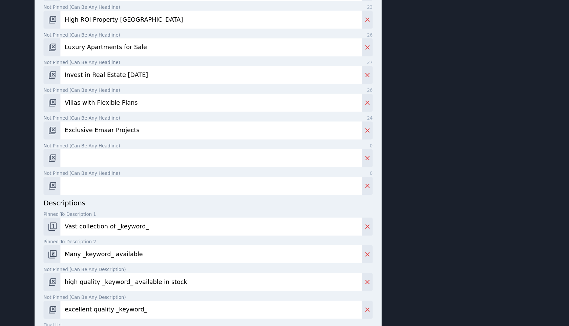
paste input "Secure Your Investment Now"
type input "Secure Your Investment Now"
click at [138, 166] on input "Not pinned (Can be any headline) 0" at bounding box center [218, 168] width 273 height 16
paste input "Own Your Dream Property"
type input "Own Your Dream Property"
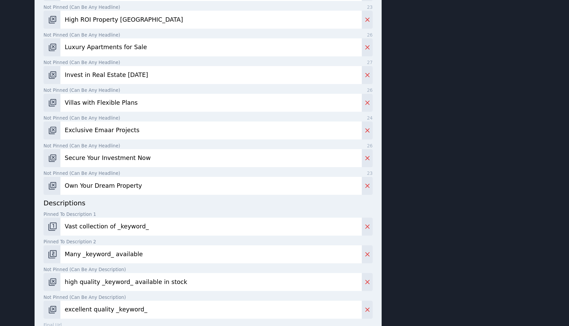
click at [210, 197] on input "Vast collection of _keyword_" at bounding box center [218, 205] width 273 height 16
paste input "Invest in premium homes with flexible payment plans and strong returns."
type input "Invest in premium homes with flexible payment plans and strong returns."
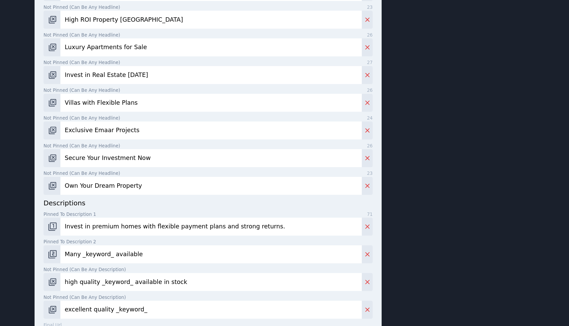
scroll to position [300, 0]
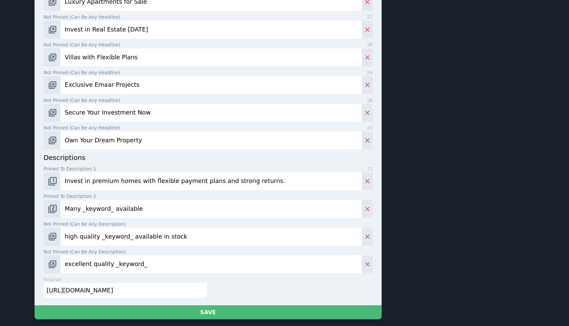
click at [165, 181] on input "Many _keyword_ available" at bounding box center [218, 189] width 273 height 16
paste input "Explore luxury apartments and villas with exclusive offers."
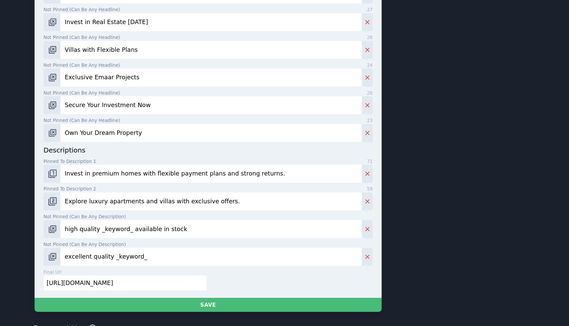
type input "Explore luxury apartments and villas with exclusive offers."
click at [211, 204] on input "high quality _keyword_ available in stock" at bounding box center [218, 207] width 273 height 16
paste input "High ROI opportunities backed by secure payment options."
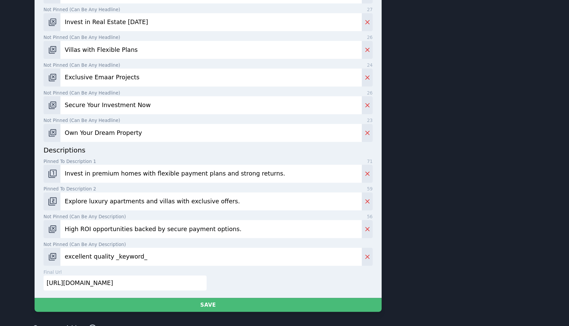
type input "High ROI opportunities backed by secure payment options."
click at [171, 230] on input "excellent quality _keyword_" at bounding box center [218, 232] width 273 height 16
paste input "Luxury lifestyle homes with strong capital growth potential."
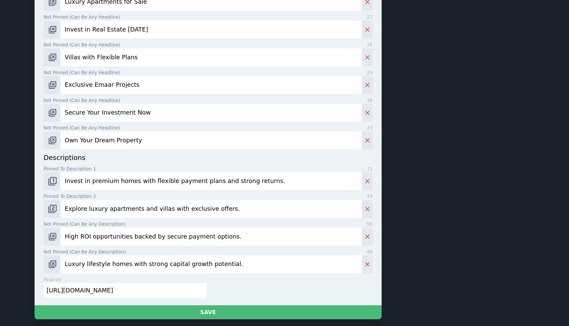
type input "Luxury lifestyle homes with strong capital growth potential."
click at [177, 260] on input "[URL][DOMAIN_NAME]" at bounding box center [141, 263] width 148 height 14
paste input "[DOMAIN_NAME][URL][PERSON_NAME]"
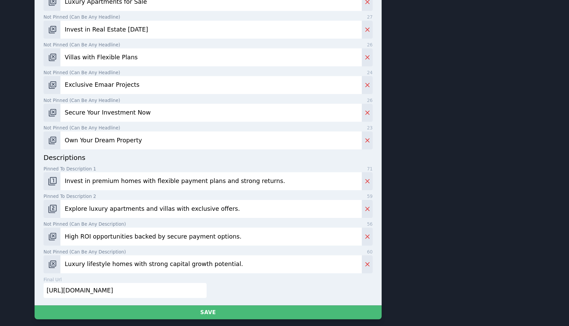
click at [137, 258] on input "[URL][DOMAIN_NAME]" at bounding box center [141, 263] width 148 height 14
drag, startPoint x: 117, startPoint y: 257, endPoint x: 67, endPoint y: 253, distance: 50.0
click at [67, 256] on input "[URL][DOMAIN_NAME]" at bounding box center [141, 263] width 148 height 14
click at [85, 256] on input "[URL][DOMAIN_NAME]" at bounding box center [141, 263] width 148 height 14
drag, startPoint x: 116, startPoint y: 256, endPoint x: 71, endPoint y: 251, distance: 44.7
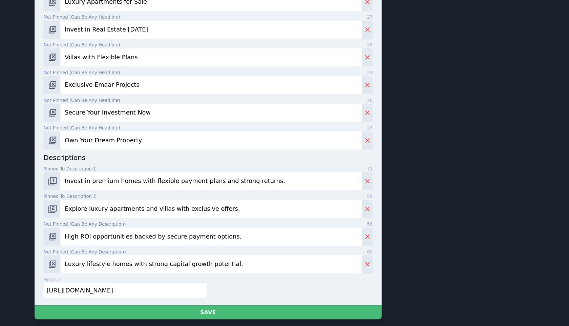
click at [71, 256] on input "[URL][DOMAIN_NAME]" at bounding box center [141, 263] width 148 height 14
paste input "[DOMAIN_NAME][URL][PERSON_NAME]"
type input "[URL][DOMAIN_NAME][PERSON_NAME]"
click at [272, 250] on div "final url 51 [URL][DOMAIN_NAME][PERSON_NAME]" at bounding box center [214, 262] width 301 height 25
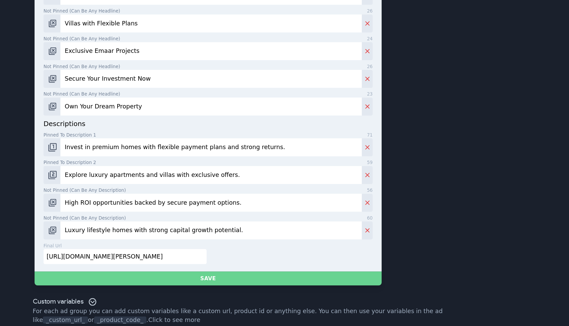
click at [223, 276] on button "Save" at bounding box center [216, 282] width 314 height 13
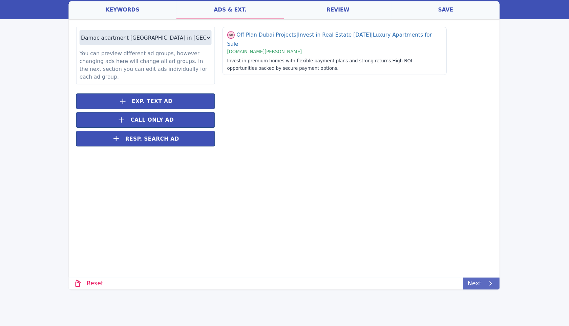
click at [462, 290] on link "Next" at bounding box center [463, 287] width 33 height 11
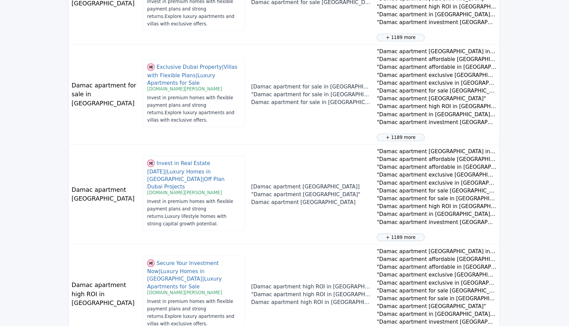
scroll to position [734, 0]
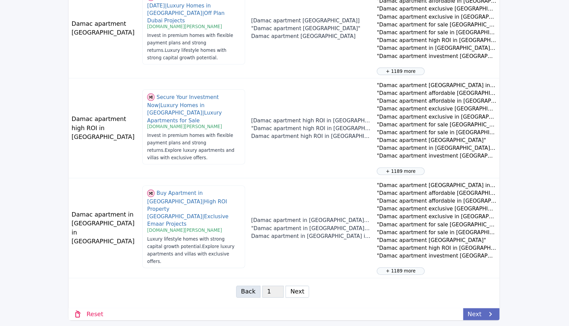
click at [460, 317] on link "Next" at bounding box center [463, 315] width 33 height 11
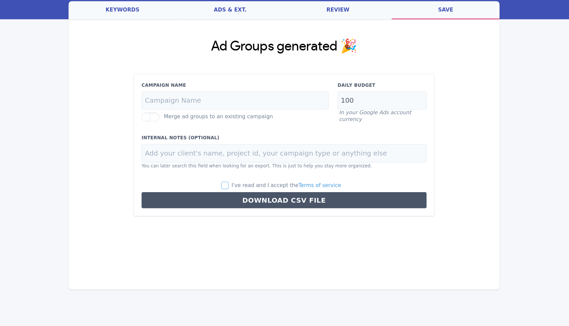
click at [234, 198] on input "I've read and I accept the Terms of service" at bounding box center [231, 198] width 7 height 7
checkbox input "true"
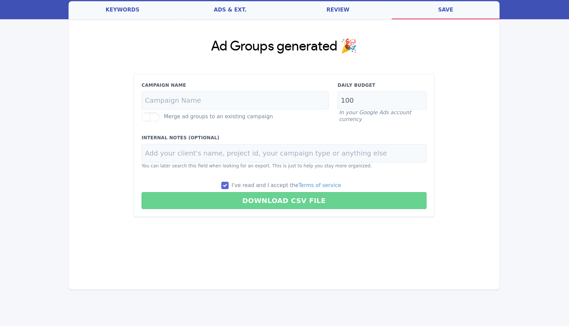
click at [290, 211] on button "Download CSV File" at bounding box center [284, 212] width 258 height 15
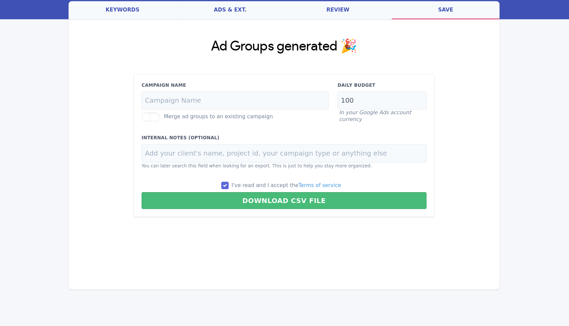
type input "Fiuti - [DATE] 8:38:41 PM"
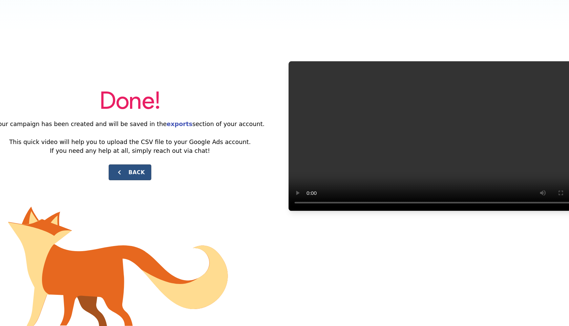
click at [148, 185] on button "Back" at bounding box center [145, 187] width 39 height 14
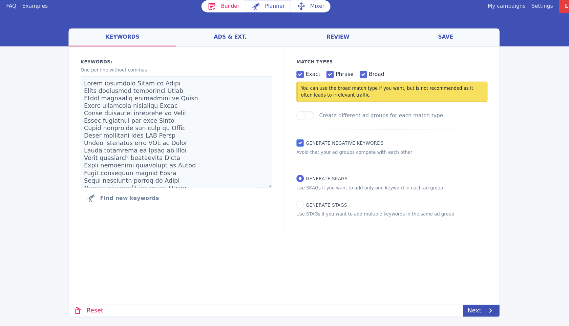
click at [297, 137] on input "Generate Negative keywords" at bounding box center [299, 135] width 7 height 7
checkbox input "false"
click at [468, 285] on icon at bounding box center [471, 287] width 8 height 8
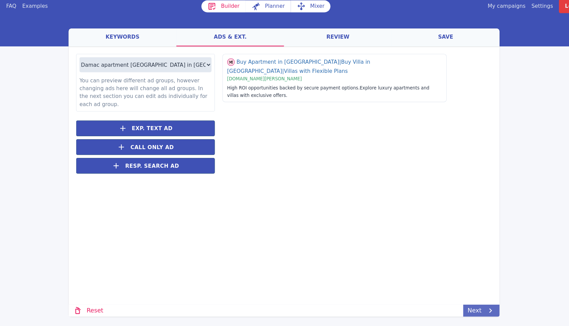
click at [461, 287] on link "Next" at bounding box center [463, 287] width 33 height 11
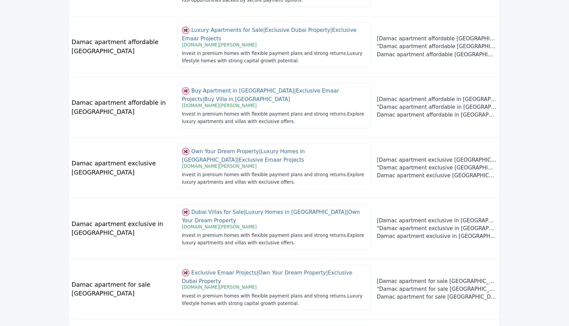
scroll to position [311, 0]
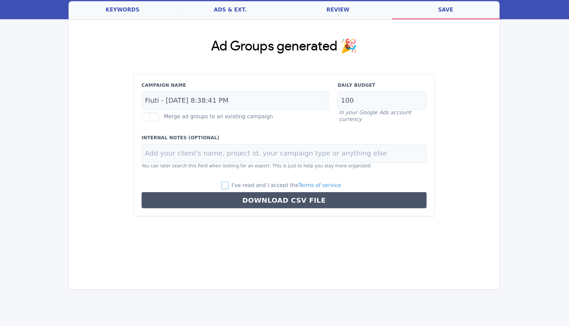
click at [234, 196] on input "I've read and I accept the Terms of service" at bounding box center [231, 198] width 7 height 7
checkbox input "true"
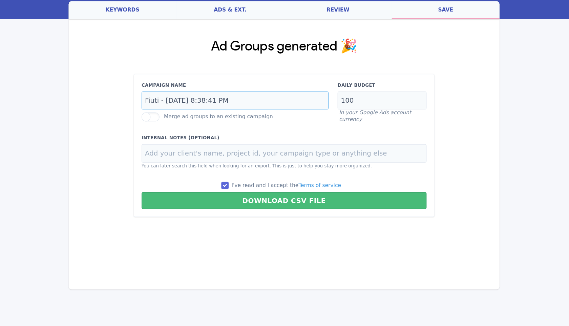
click at [253, 123] on input "Fiuti - [DATE] 8:38:41 PM" at bounding box center [239, 121] width 169 height 17
type input "English"
click at [291, 212] on button "Download CSV File" at bounding box center [284, 212] width 258 height 15
